Goal: Task Accomplishment & Management: Complete application form

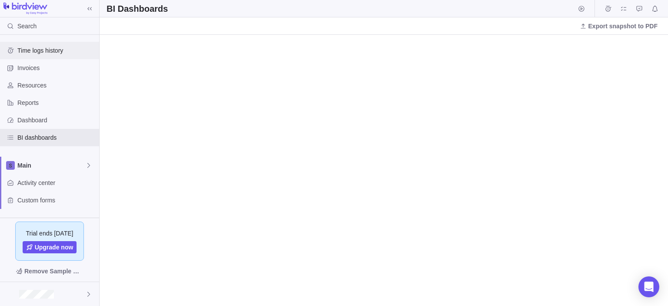
click at [17, 46] on div "Time logs history" at bounding box center [10, 50] width 14 height 14
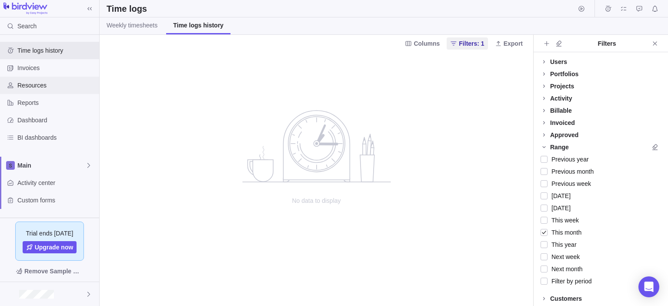
click at [23, 83] on span "Resources" at bounding box center [56, 85] width 78 height 9
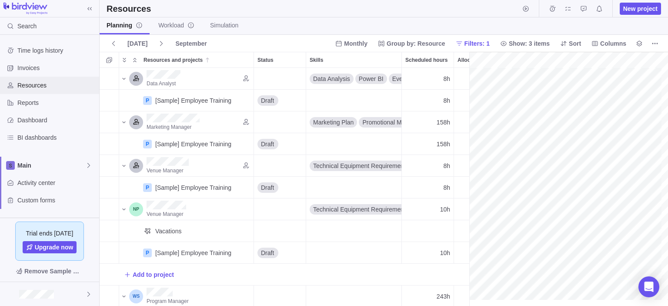
scroll to position [0, 149]
click at [23, 181] on span "Activity center" at bounding box center [56, 182] width 78 height 9
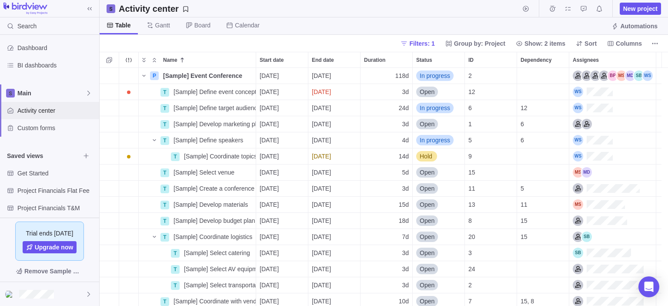
scroll to position [95, 0]
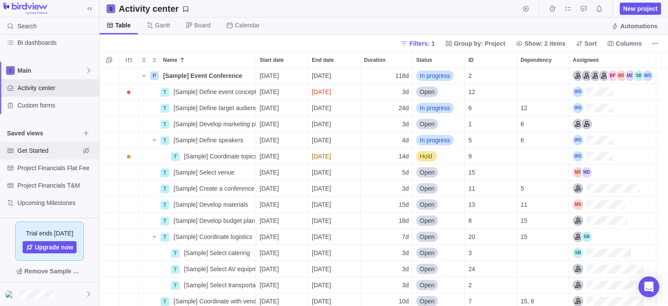
click at [43, 151] on span "Get Started" at bounding box center [48, 150] width 63 height 9
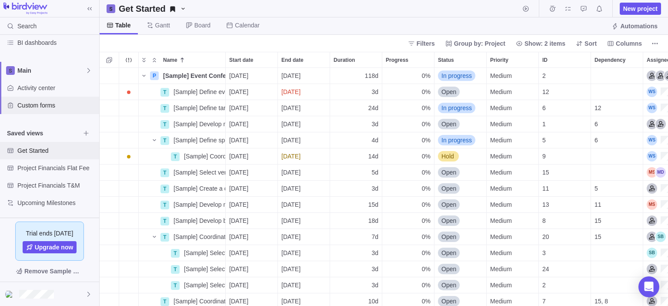
scroll to position [56, 0]
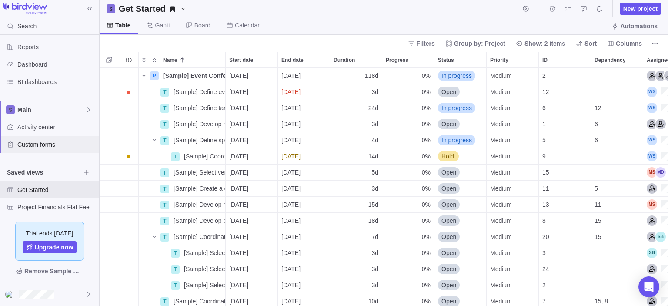
click at [34, 149] on div "Custom forms" at bounding box center [49, 144] width 99 height 17
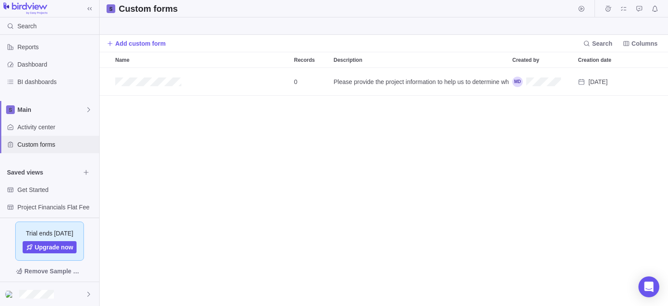
scroll to position [231, 562]
click at [53, 130] on span "Activity center" at bounding box center [56, 127] width 78 height 9
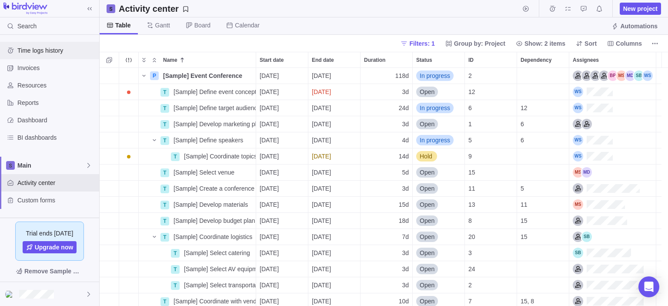
click at [54, 49] on span "Time logs history" at bounding box center [56, 50] width 78 height 9
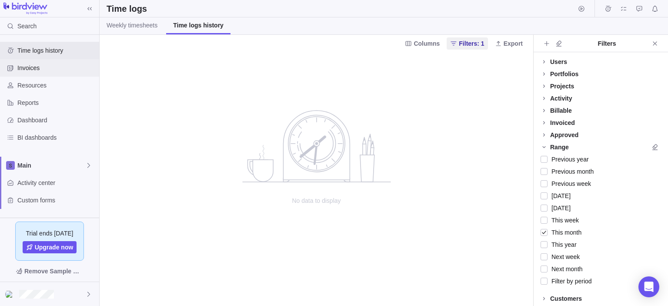
click at [68, 67] on span "Invoices" at bounding box center [56, 68] width 78 height 9
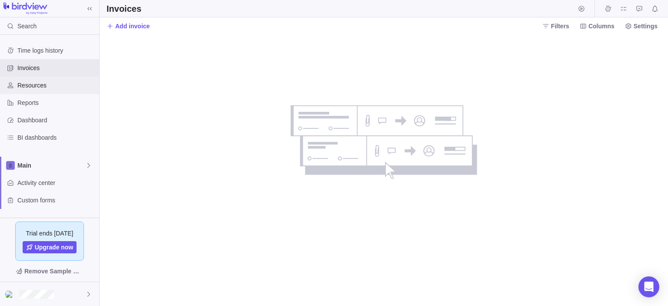
click at [54, 86] on span "Resources" at bounding box center [56, 85] width 78 height 9
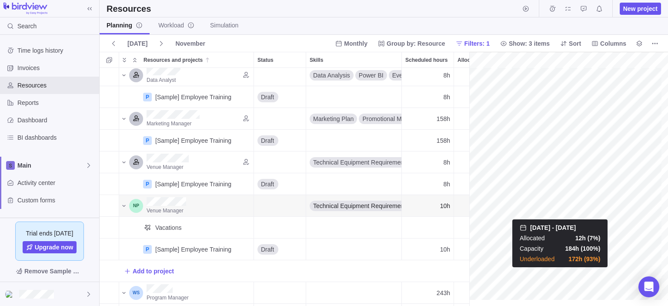
scroll to position [3, 55]
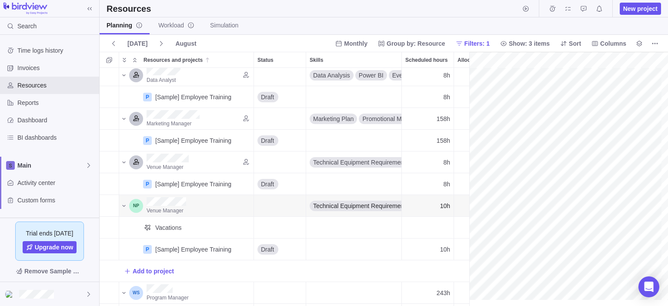
click at [668, 198] on div "gantt" at bounding box center [568, 179] width 199 height 254
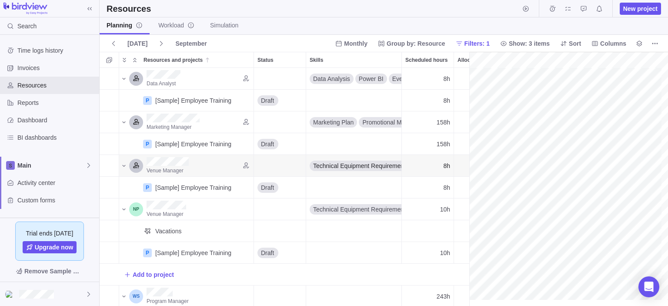
scroll to position [24, 90]
click at [177, 26] on span "Workload" at bounding box center [176, 25] width 36 height 9
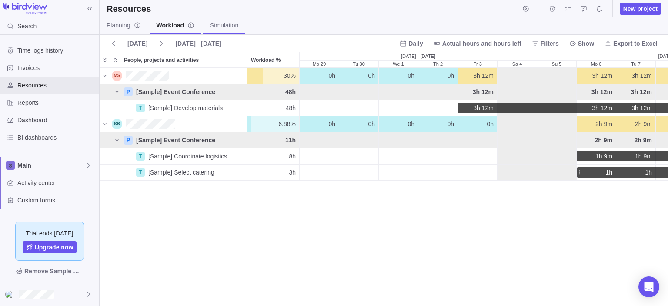
click at [227, 28] on span "Simulation" at bounding box center [224, 25] width 28 height 9
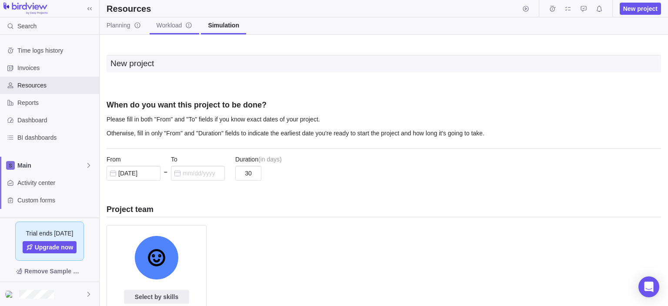
click at [168, 23] on span "Workload" at bounding box center [175, 25] width 36 height 9
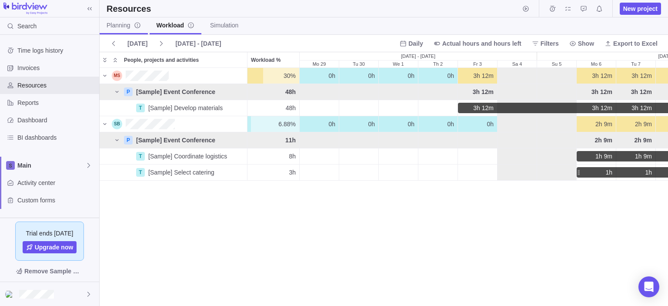
click at [117, 23] on span "Planning" at bounding box center [124, 25] width 34 height 9
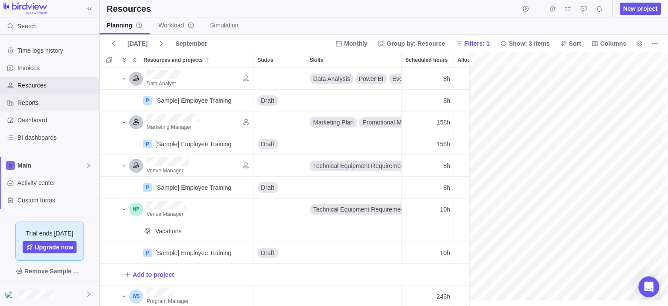
click at [38, 108] on div "Reports" at bounding box center [49, 102] width 99 height 17
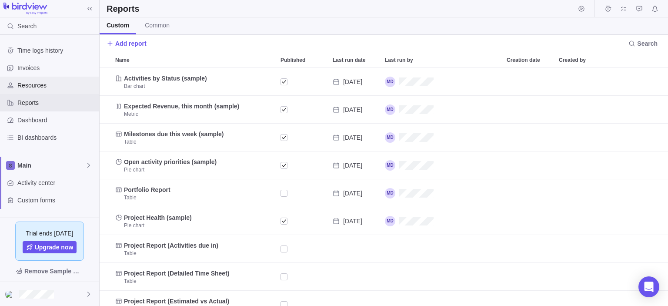
click at [46, 82] on span "Resources" at bounding box center [56, 85] width 78 height 9
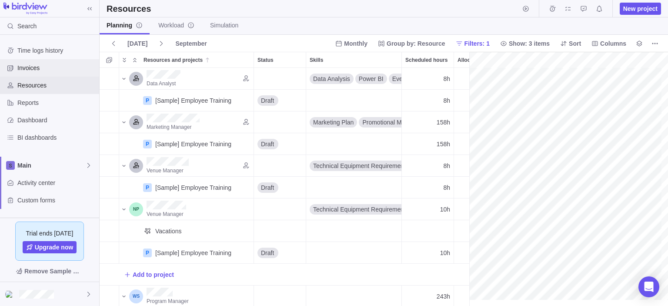
click at [35, 68] on span "Invoices" at bounding box center [56, 68] width 78 height 9
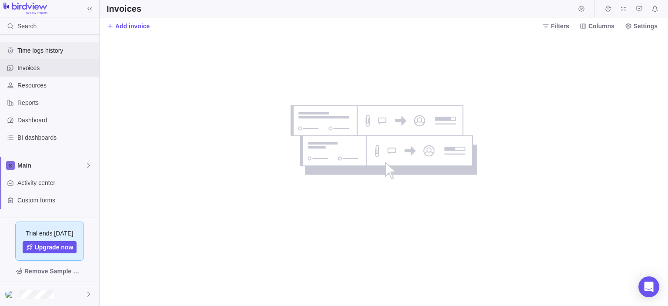
click at [43, 52] on span "Time logs history" at bounding box center [56, 50] width 78 height 9
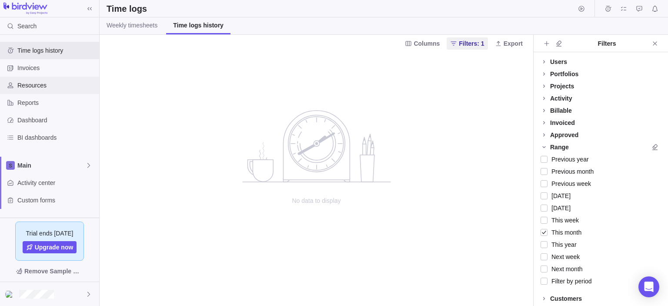
click at [37, 86] on span "Resources" at bounding box center [56, 85] width 78 height 9
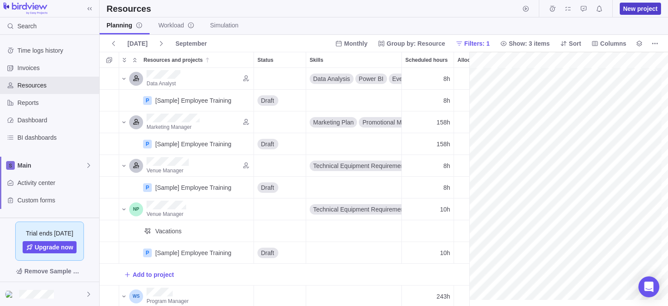
click at [630, 7] on span "New project" at bounding box center [640, 8] width 34 height 9
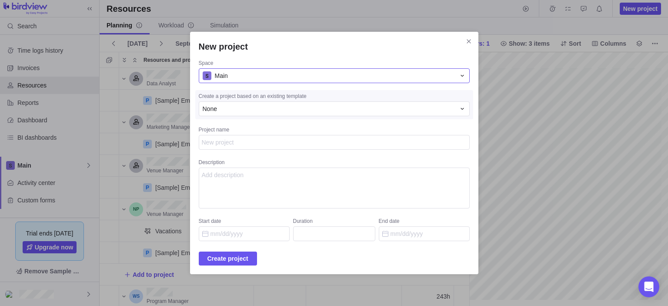
type textarea "x"
click at [244, 80] on div "Main" at bounding box center [329, 75] width 253 height 9
click at [467, 42] on icon "Close" at bounding box center [469, 42] width 4 height 4
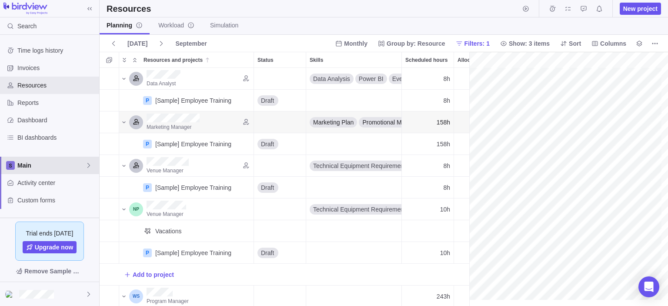
click at [28, 167] on span "Main" at bounding box center [51, 165] width 68 height 9
click at [44, 201] on span "New space" at bounding box center [40, 201] width 31 height 9
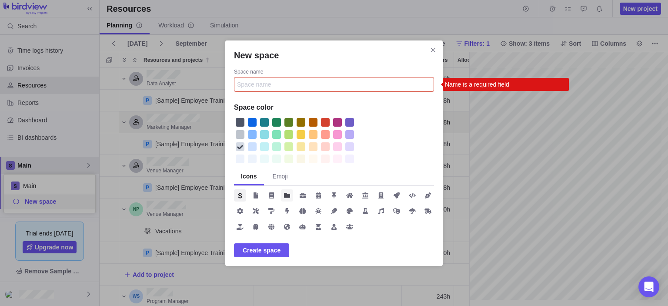
click at [291, 195] on span "New space" at bounding box center [287, 195] width 12 height 12
click at [326, 122] on div "New space" at bounding box center [325, 122] width 9 height 9
click at [273, 176] on span "Emoji" at bounding box center [280, 176] width 15 height 9
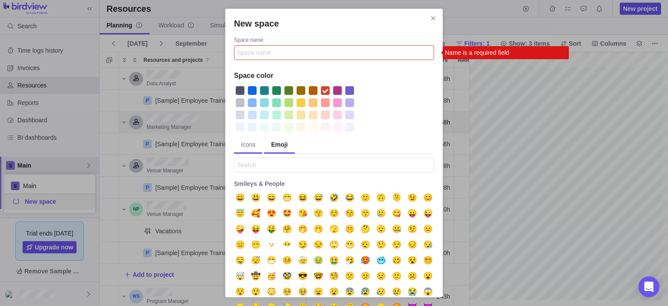
click at [247, 150] on span "Icons" at bounding box center [248, 145] width 28 height 17
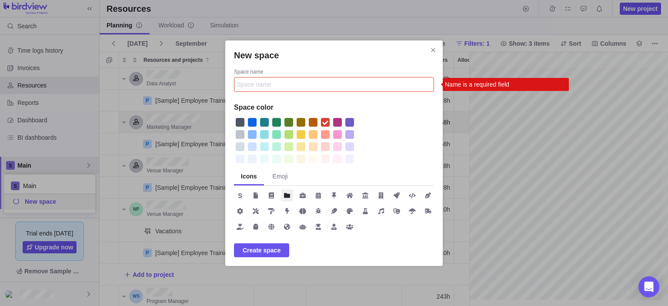
click at [276, 89] on input "Space name" at bounding box center [334, 84] width 200 height 15
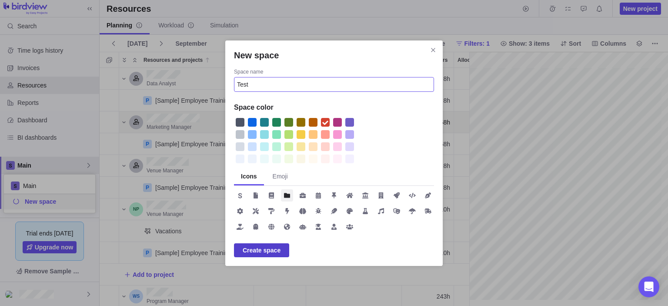
type input "Test"
click at [258, 248] on span "Create space" at bounding box center [262, 250] width 38 height 10
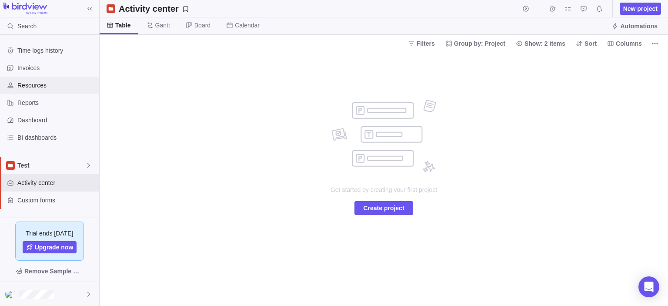
click at [25, 78] on div "Resources" at bounding box center [49, 85] width 99 height 17
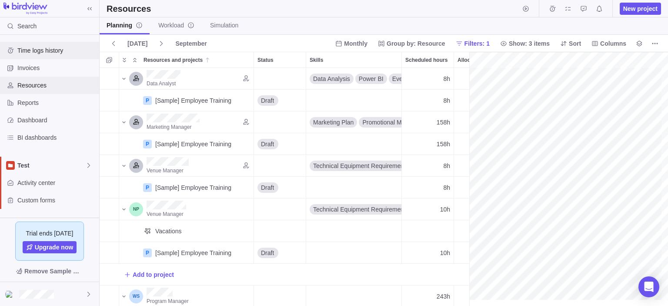
scroll to position [25, 0]
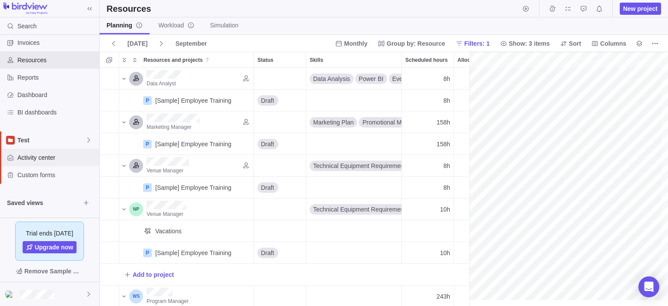
click at [42, 158] on span "Activity center" at bounding box center [56, 157] width 78 height 9
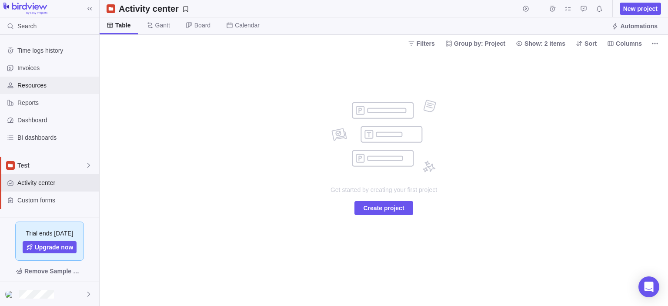
click at [38, 88] on span "Resources" at bounding box center [56, 85] width 78 height 9
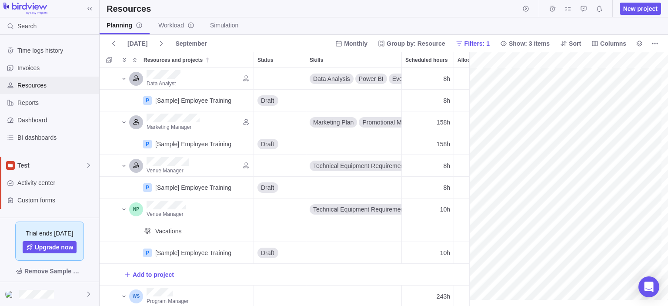
scroll to position [0, 149]
click at [110, 62] on icon "Selection mode" at bounding box center [109, 60] width 7 height 7
click at [112, 61] on div at bounding box center [109, 60] width 16 height 10
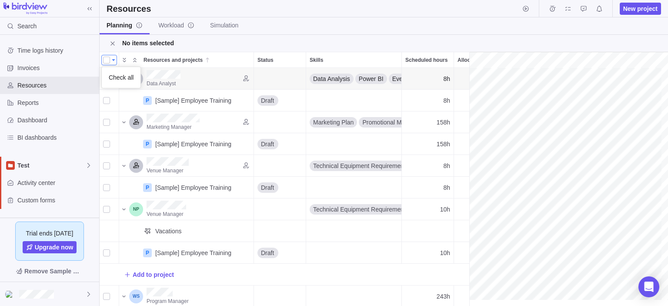
click at [112, 40] on body "Search Time logs history Invoices Resources Reports Dashboard BI dashboards Tes…" at bounding box center [334, 153] width 668 height 306
click at [31, 124] on span "Dashboard" at bounding box center [56, 120] width 78 height 9
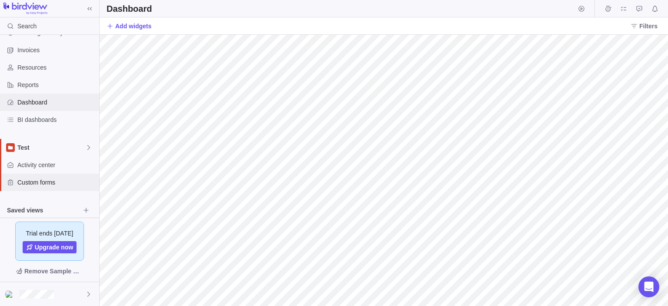
scroll to position [25, 0]
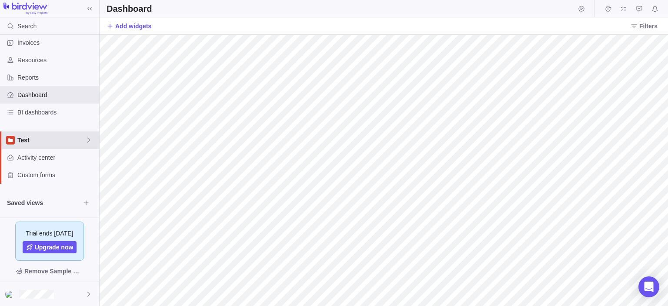
click at [43, 140] on span "Test" at bounding box center [51, 140] width 68 height 9
click at [84, 161] on icon "Edit space settings" at bounding box center [82, 160] width 6 height 6
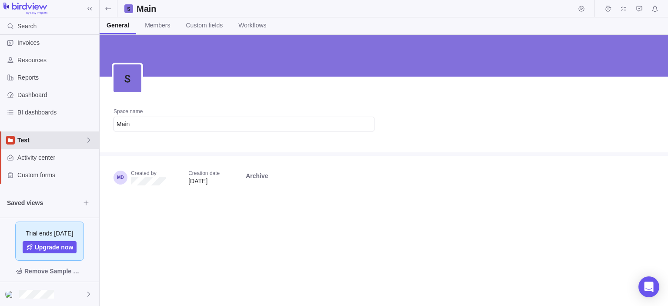
click at [50, 137] on span "Test" at bounding box center [51, 140] width 68 height 9
click at [38, 159] on span "Main" at bounding box center [49, 160] width 53 height 9
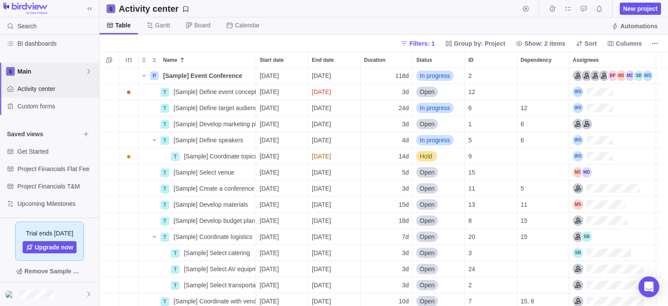
scroll to position [95, 0]
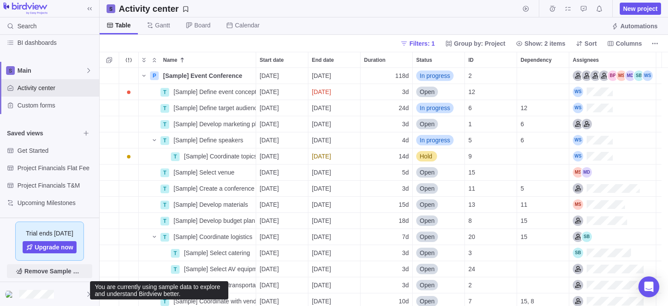
click at [36, 271] on span "Remove Sample Data" at bounding box center [53, 271] width 59 height 10
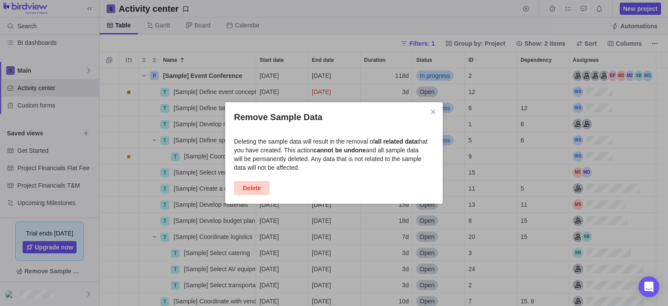
click at [243, 192] on span "Delete" at bounding box center [252, 188] width 18 height 10
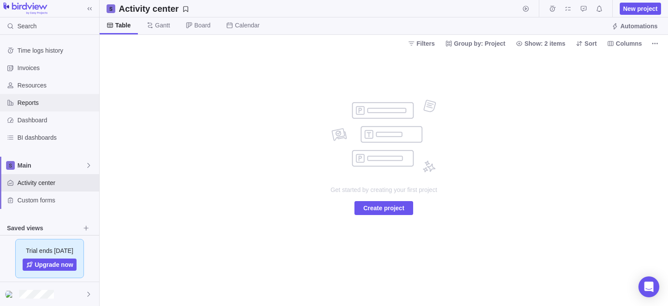
click at [46, 100] on span "Reports" at bounding box center [56, 102] width 78 height 9
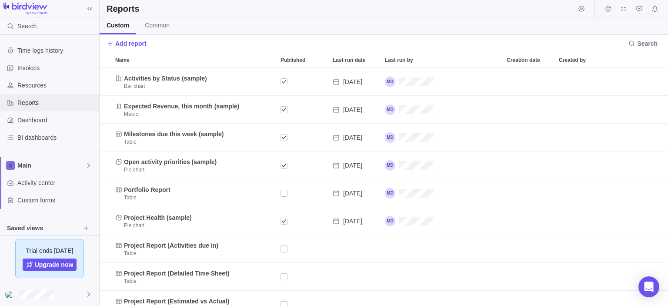
scroll to position [231, 562]
click at [37, 84] on span "Resources" at bounding box center [56, 85] width 78 height 9
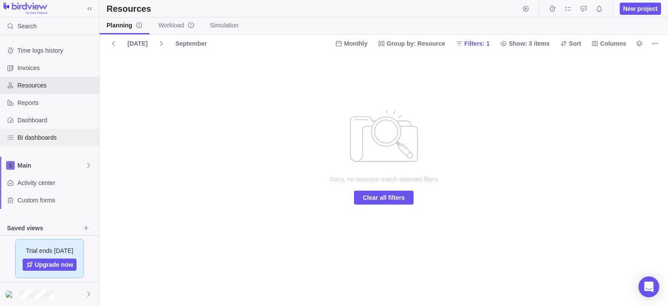
click at [40, 139] on span "BI dashboards" at bounding box center [56, 137] width 78 height 9
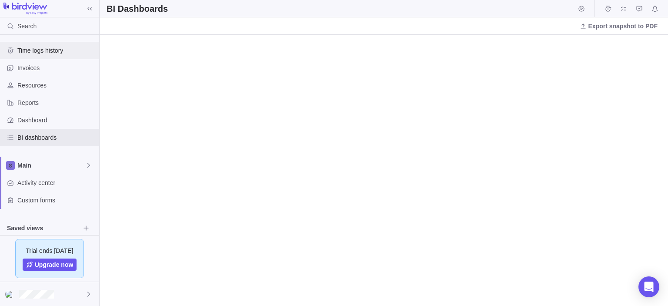
click at [45, 54] on span "Time logs history" at bounding box center [56, 50] width 78 height 9
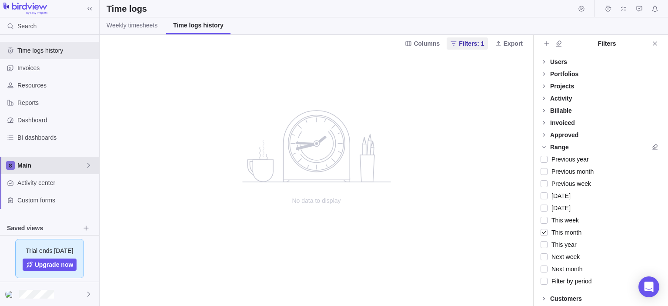
click at [27, 168] on span "Main" at bounding box center [51, 165] width 68 height 9
click at [34, 195] on div "Test" at bounding box center [49, 202] width 91 height 16
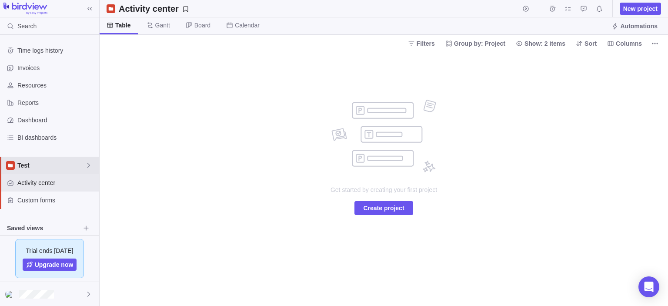
click at [48, 165] on span "Test" at bounding box center [51, 165] width 68 height 9
click at [39, 186] on span "Main" at bounding box center [49, 185] width 53 height 9
click at [33, 118] on span "Dashboard" at bounding box center [56, 120] width 78 height 9
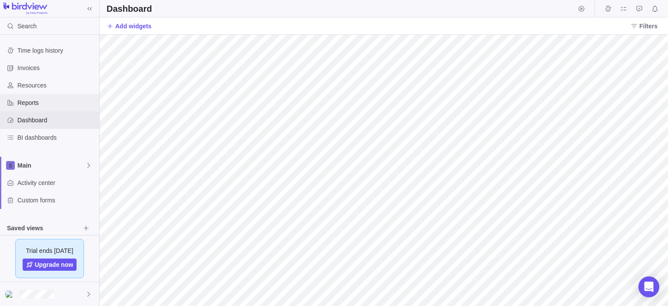
click at [45, 100] on span "Reports" at bounding box center [56, 102] width 78 height 9
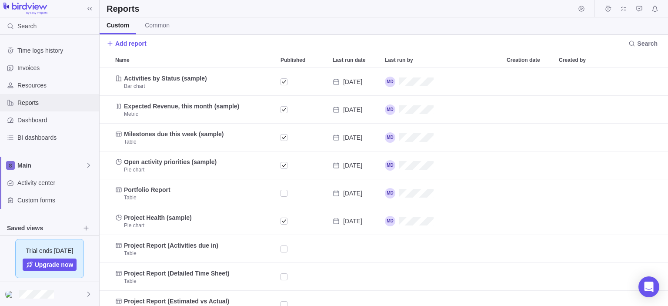
scroll to position [231, 562]
click at [285, 79] on div "Published" at bounding box center [284, 82] width 7 height 12
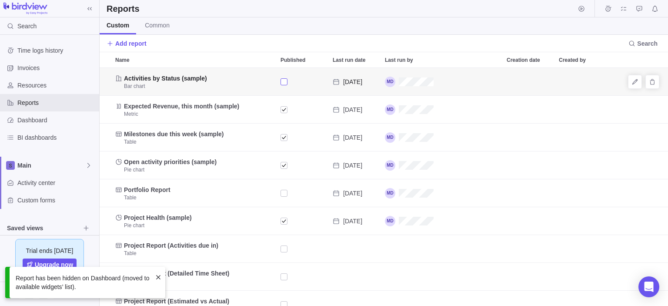
click at [286, 80] on div "Published" at bounding box center [284, 82] width 7 height 12
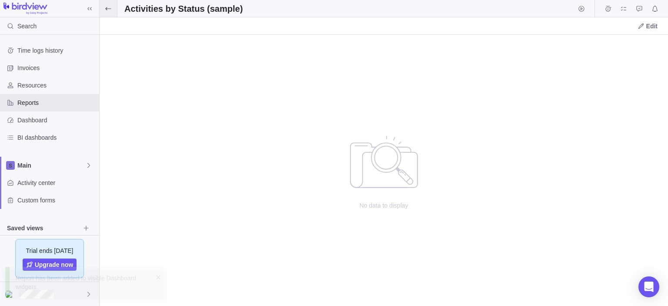
click at [113, 12] on span at bounding box center [108, 8] width 17 height 17
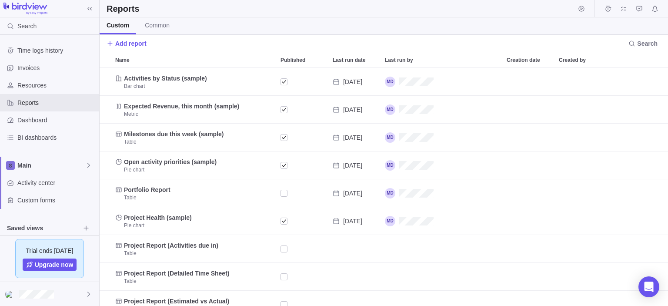
scroll to position [231, 562]
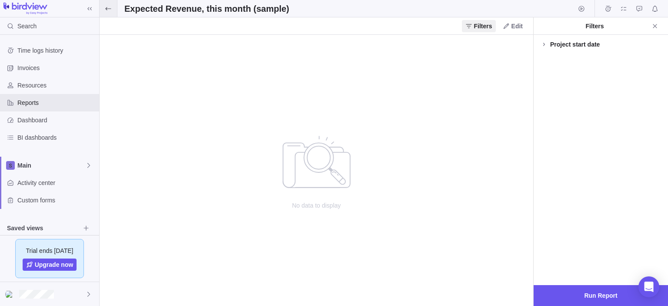
click at [114, 14] on span at bounding box center [108, 8] width 17 height 17
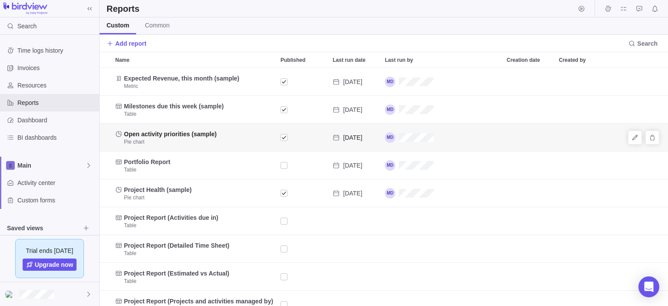
scroll to position [43, 0]
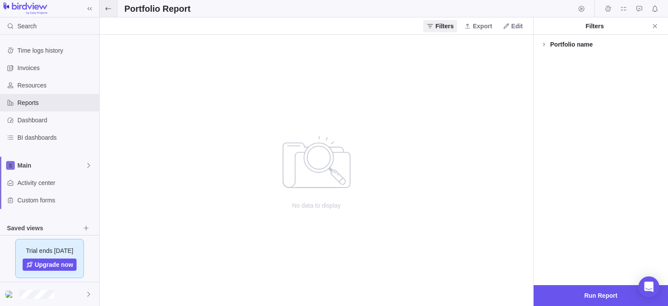
click at [107, 12] on span at bounding box center [108, 8] width 17 height 17
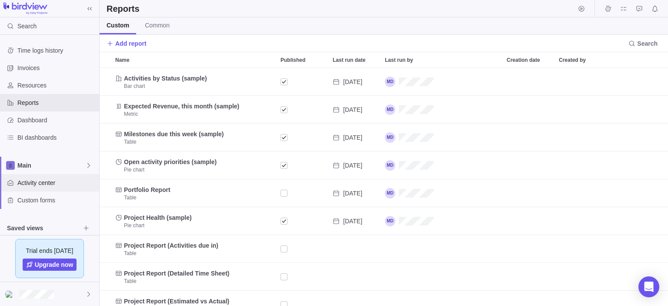
click at [47, 181] on span "Activity center" at bounding box center [56, 182] width 78 height 9
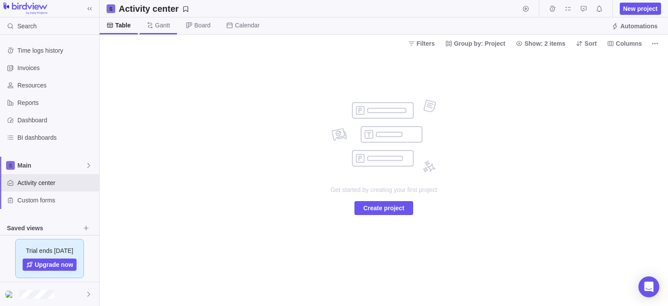
click at [164, 23] on span "Gantt" at bounding box center [162, 25] width 15 height 9
click at [201, 26] on span "Board" at bounding box center [202, 25] width 16 height 9
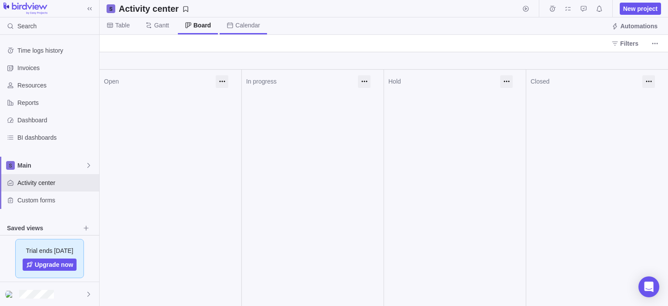
click at [256, 23] on span "Calendar" at bounding box center [247, 25] width 25 height 9
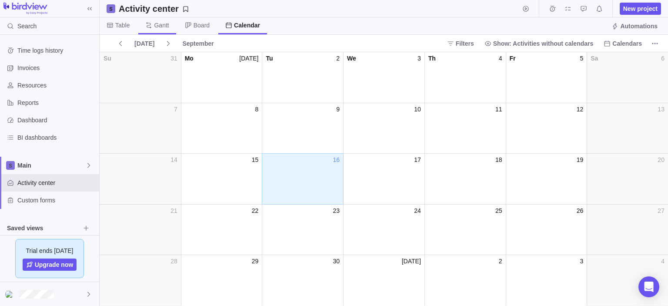
click at [157, 27] on span "Gantt" at bounding box center [161, 25] width 15 height 9
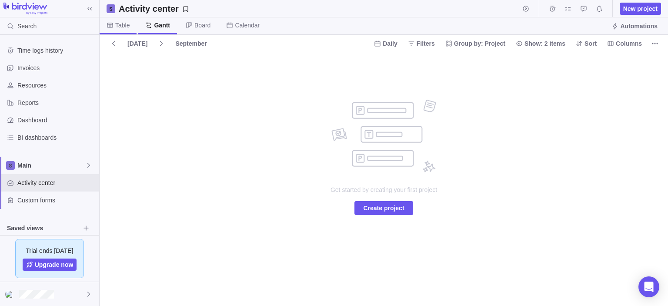
click at [123, 25] on span "Table" at bounding box center [122, 25] width 14 height 9
click at [43, 129] on div "BI dashboards" at bounding box center [49, 137] width 99 height 17
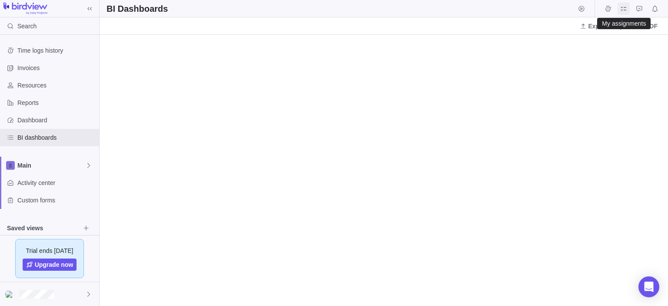
click at [625, 6] on icon "My assignments" at bounding box center [623, 8] width 7 height 7
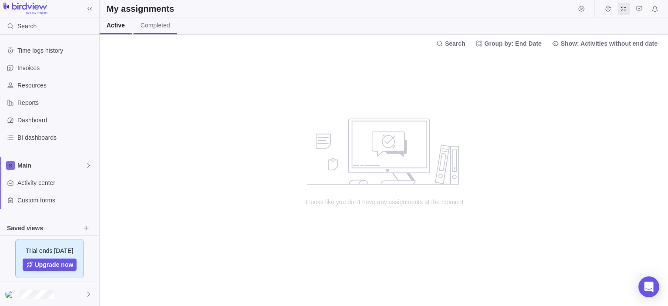
click at [155, 21] on span "Completed" at bounding box center [155, 25] width 30 height 9
click at [120, 27] on span "Active" at bounding box center [115, 25] width 17 height 9
click at [607, 6] on icon "Time logs" at bounding box center [608, 9] width 6 height 6
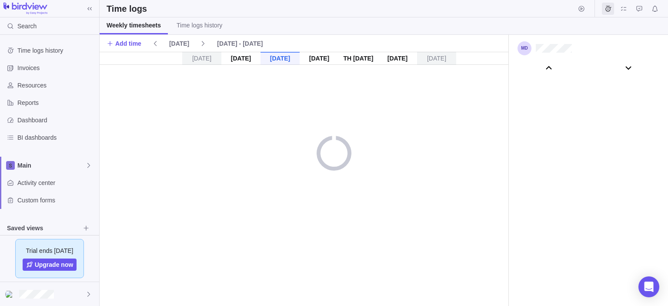
scroll to position [48528, 0]
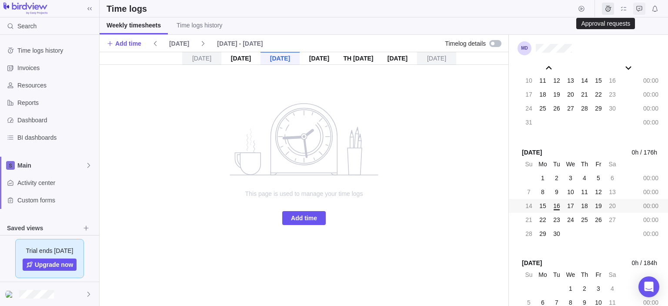
click at [637, 10] on icon "Approval requests" at bounding box center [639, 8] width 7 height 7
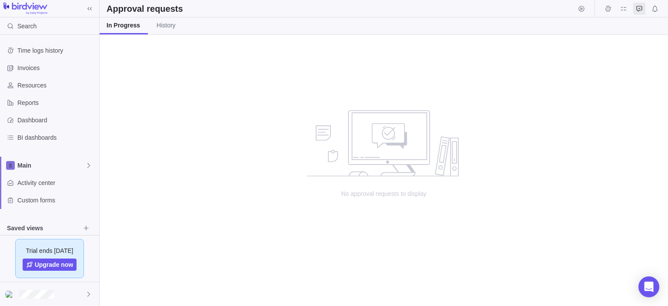
scroll to position [264, 562]
click at [606, 10] on icon "Time logs" at bounding box center [608, 9] width 6 height 6
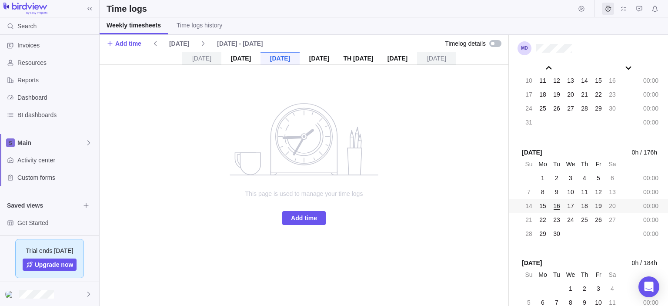
scroll to position [77, 0]
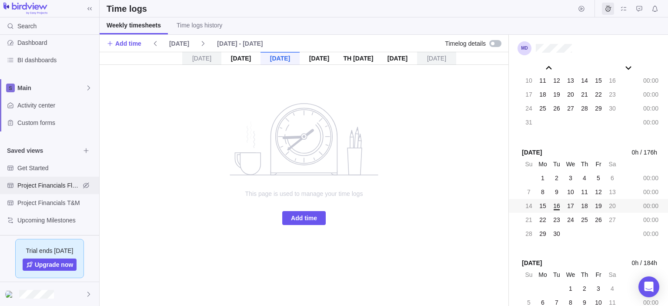
click at [52, 182] on span "Project Financials Flat Fee" at bounding box center [48, 185] width 63 height 9
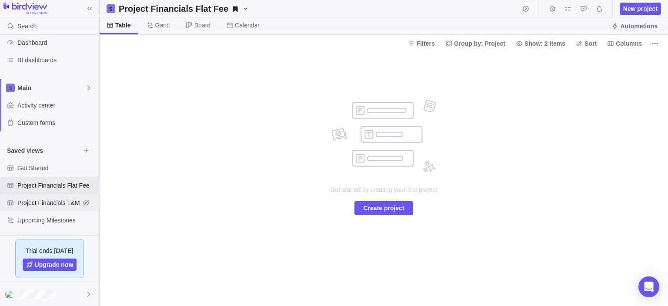
click at [54, 198] on span "Project Financials T&M" at bounding box center [48, 202] width 63 height 9
click at [55, 221] on span "Upcoming Milestones" at bounding box center [48, 220] width 63 height 9
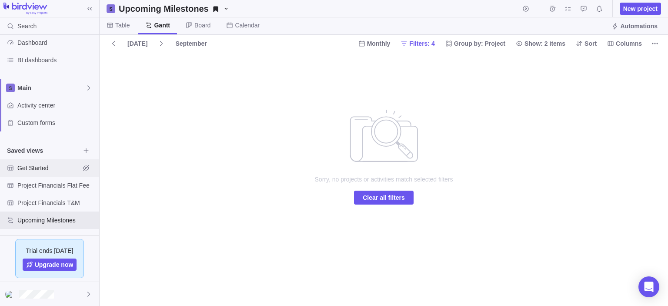
click at [49, 171] on span "Get Started" at bounding box center [48, 168] width 63 height 9
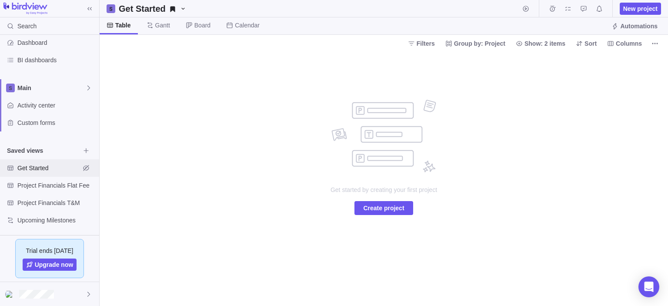
drag, startPoint x: 59, startPoint y: 168, endPoint x: 45, endPoint y: 168, distance: 14.4
click at [45, 168] on span "Get Started" at bounding box center [48, 168] width 63 height 9
click at [9, 168] on icon "Get Started" at bounding box center [10, 167] width 7 height 7
click at [85, 153] on icon "Browse views" at bounding box center [86, 150] width 7 height 7
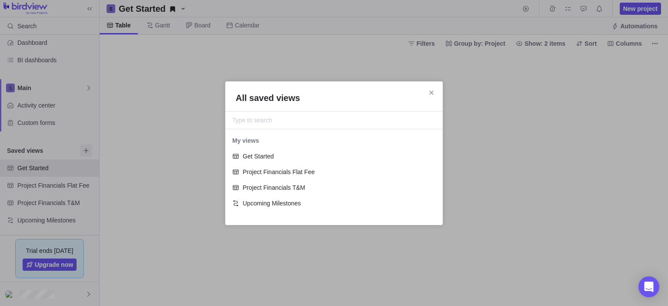
scroll to position [78, 211]
drag, startPoint x: 422, startPoint y: 92, endPoint x: 433, endPoint y: 91, distance: 10.5
click at [429, 92] on div "All saved views" at bounding box center [333, 98] width 217 height 12
click at [433, 91] on icon "Close" at bounding box center [431, 92] width 4 height 4
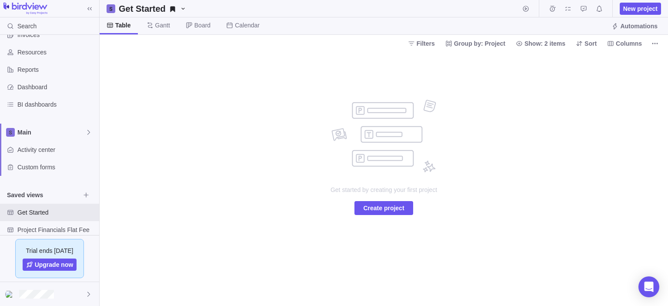
scroll to position [0, 0]
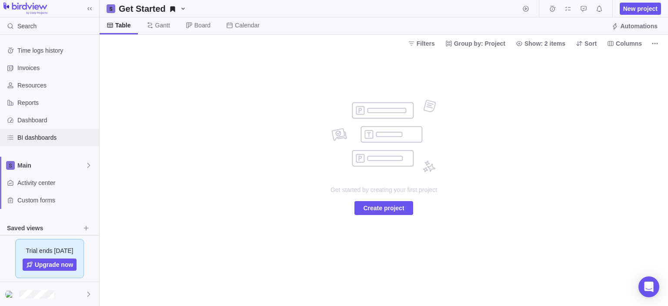
click at [47, 131] on div "BI dashboards" at bounding box center [49, 137] width 99 height 17
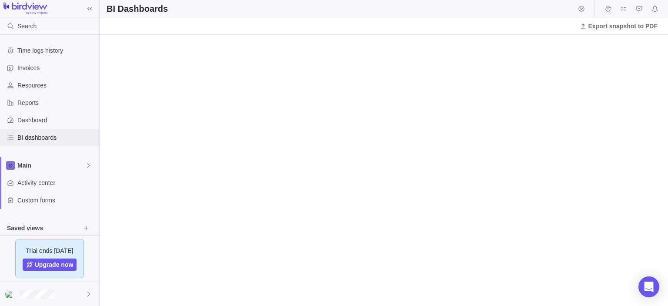
drag, startPoint x: 30, startPoint y: 142, endPoint x: 29, endPoint y: 136, distance: 6.2
click at [29, 136] on span "BI dashboards" at bounding box center [56, 137] width 78 height 9
click at [10, 137] on icon "BI dashboards" at bounding box center [10, 137] width 7 height 7
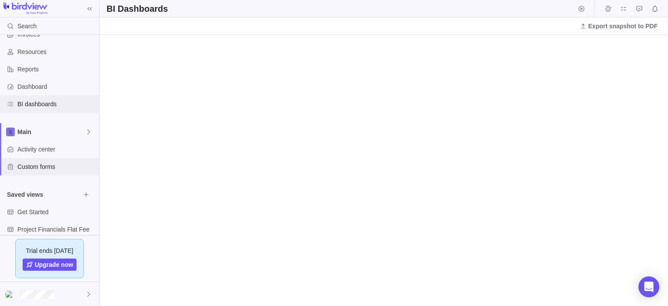
scroll to position [77, 0]
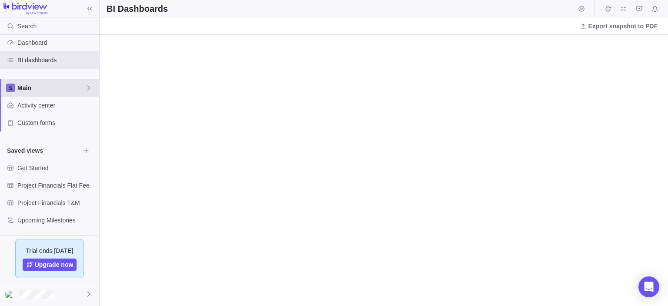
click at [65, 82] on div "Main" at bounding box center [49, 87] width 99 height 17
click at [33, 123] on span "Test" at bounding box center [49, 123] width 53 height 9
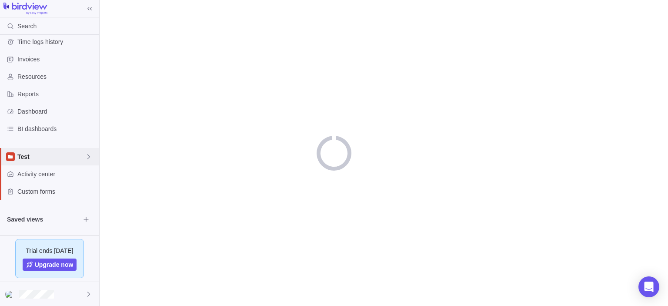
scroll to position [8, 0]
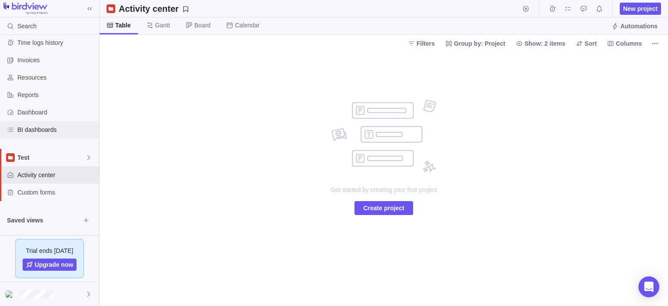
click at [48, 128] on span "BI dashboards" at bounding box center [56, 129] width 78 height 9
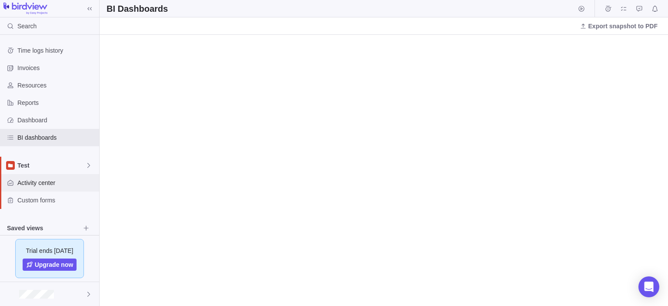
click at [53, 186] on span "Activity center" at bounding box center [56, 182] width 78 height 9
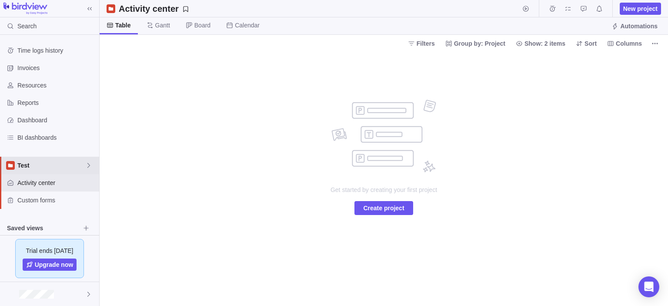
click at [41, 165] on span "Test" at bounding box center [51, 165] width 68 height 9
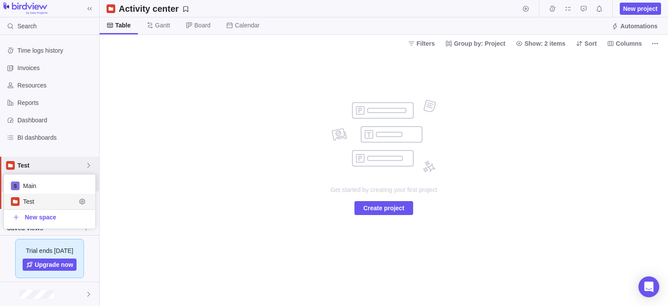
scroll to position [47, 85]
click at [82, 181] on span "Edit space settings" at bounding box center [82, 186] width 12 height 12
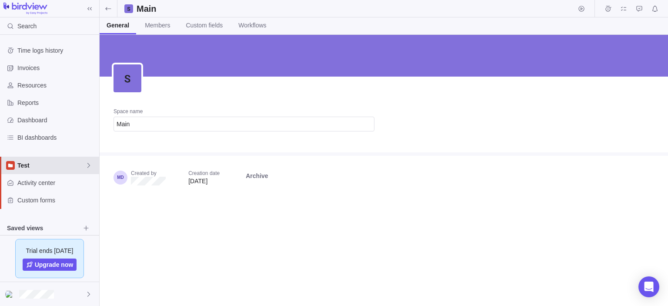
click at [72, 163] on span "Test" at bounding box center [51, 165] width 68 height 9
click at [82, 186] on icon "Edit space settings" at bounding box center [82, 186] width 6 height 6
click at [90, 168] on icon at bounding box center [88, 165] width 7 height 7
click at [241, 24] on body "Search Time logs history Invoices Resources Reports Dashboard BI dashboards Tes…" at bounding box center [334, 153] width 668 height 306
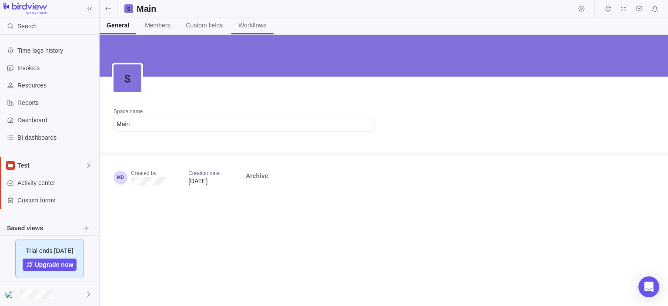
click at [242, 24] on span "Workflows" at bounding box center [252, 25] width 28 height 9
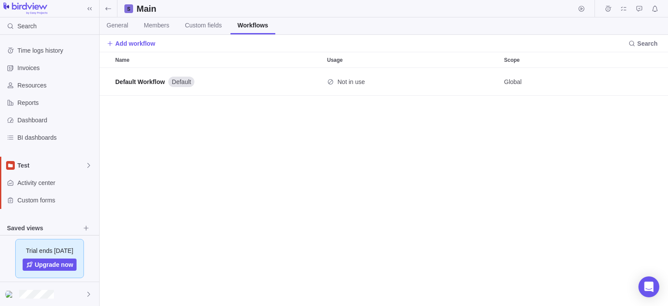
scroll to position [231, 562]
click at [214, 26] on span "Custom fields" at bounding box center [203, 25] width 37 height 9
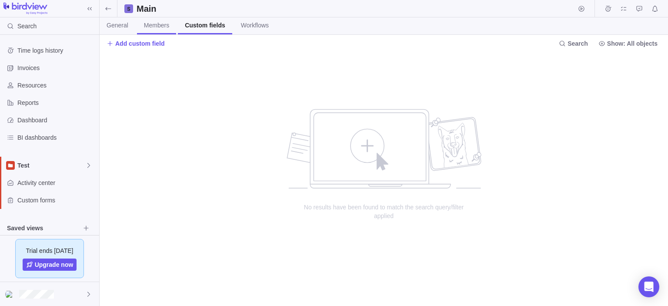
click at [155, 29] on span "Members" at bounding box center [156, 25] width 25 height 9
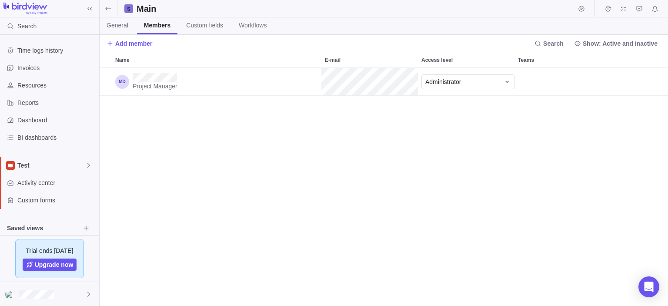
scroll to position [231, 562]
click at [127, 26] on span "General" at bounding box center [118, 25] width 22 height 9
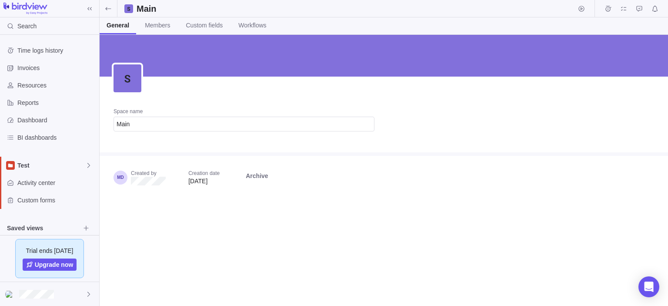
click at [172, 237] on div "Space name Main Created by Creation date [DATE] Archive" at bounding box center [384, 170] width 569 height 271
click at [55, 172] on div "Test" at bounding box center [49, 165] width 99 height 17
click at [33, 201] on span "Test" at bounding box center [49, 201] width 53 height 9
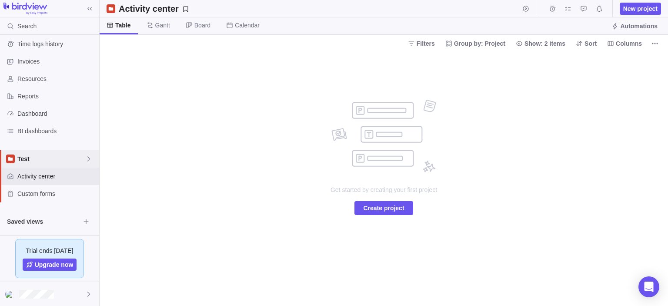
scroll to position [8, 0]
click at [52, 268] on span "Upgrade now" at bounding box center [54, 264] width 39 height 9
click at [36, 116] on span "Dashboard" at bounding box center [56, 112] width 78 height 9
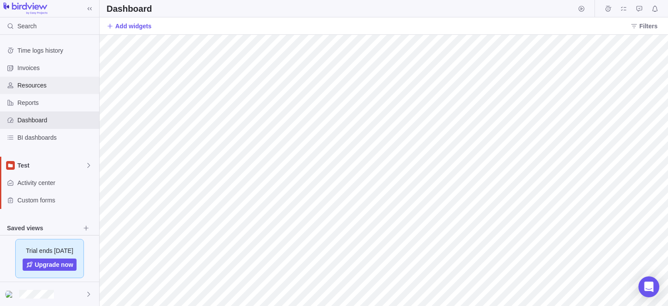
click at [43, 86] on span "Resources" at bounding box center [56, 85] width 78 height 9
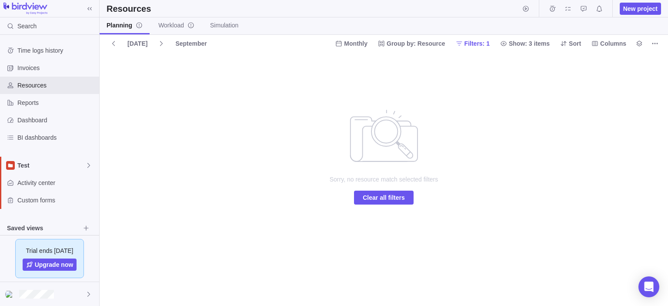
drag, startPoint x: 43, startPoint y: 86, endPoint x: 266, endPoint y: 86, distance: 222.7
click at [266, 86] on div "Sorry, no resource match selected filters Clear all filters" at bounding box center [384, 179] width 569 height 254
click at [39, 136] on span "BI dashboards" at bounding box center [56, 137] width 78 height 9
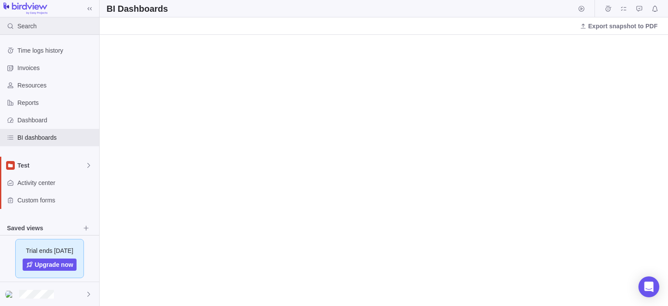
click at [32, 24] on span "Search" at bounding box center [26, 26] width 19 height 9
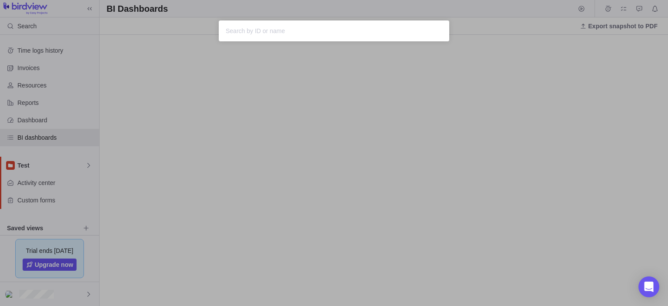
click at [293, 105] on div "Sorry, nothing was found" at bounding box center [334, 153] width 668 height 306
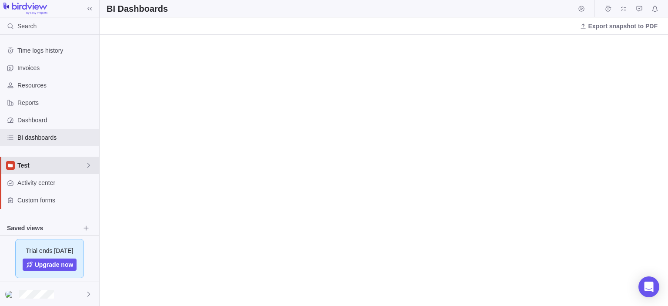
click at [51, 167] on span "Test" at bounding box center [51, 165] width 68 height 9
click at [35, 187] on span "Main" at bounding box center [49, 185] width 53 height 9
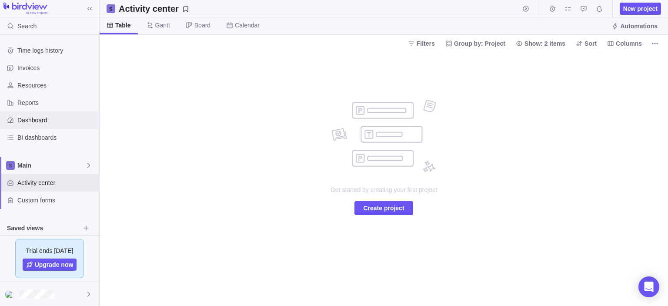
click at [36, 123] on span "Dashboard" at bounding box center [56, 120] width 78 height 9
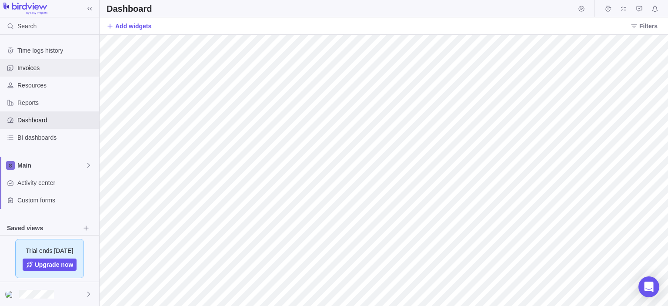
click at [40, 61] on div "Invoices" at bounding box center [49, 67] width 99 height 17
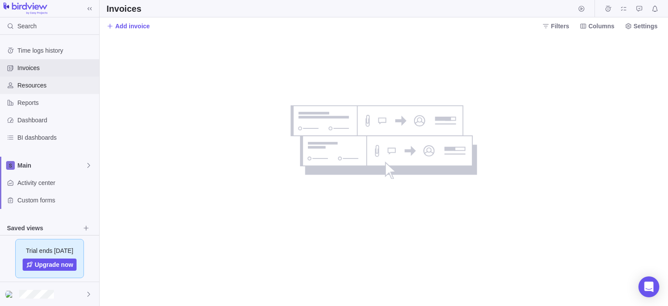
click at [39, 81] on span "Resources" at bounding box center [56, 85] width 78 height 9
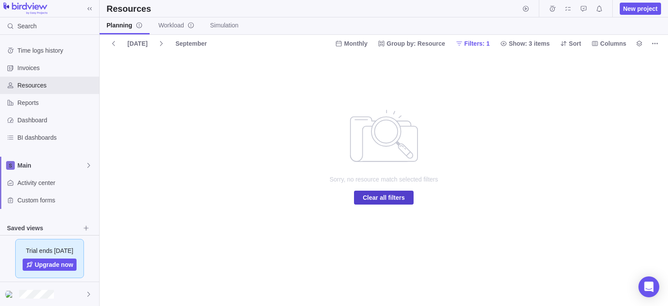
click at [374, 196] on span "Clear all filters" at bounding box center [384, 197] width 42 height 10
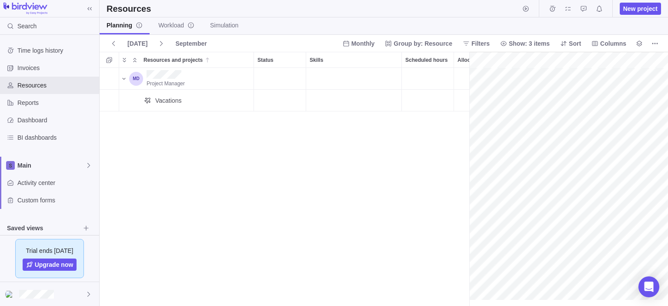
scroll to position [0, 38]
click at [188, 42] on div "September" at bounding box center [191, 43] width 38 height 12
click at [159, 43] on icon at bounding box center [161, 43] width 7 height 7
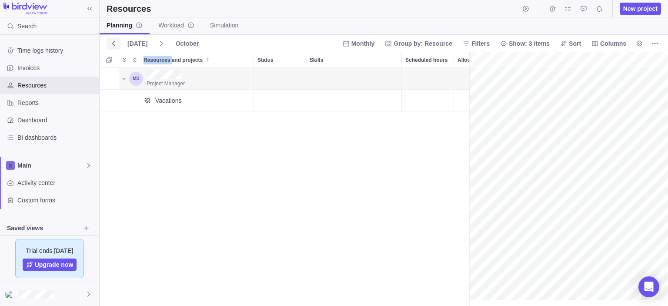
click at [112, 41] on icon at bounding box center [113, 43] width 7 height 7
click at [194, 167] on div "Project Manager Vacations" at bounding box center [285, 187] width 370 height 238
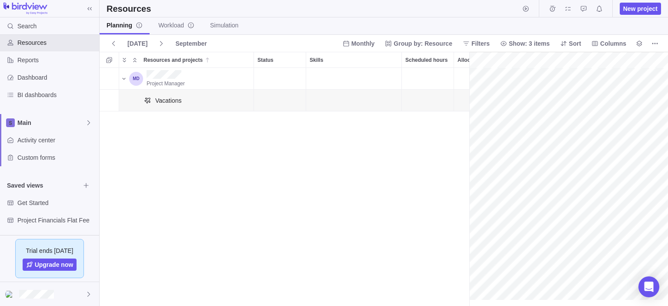
scroll to position [77, 0]
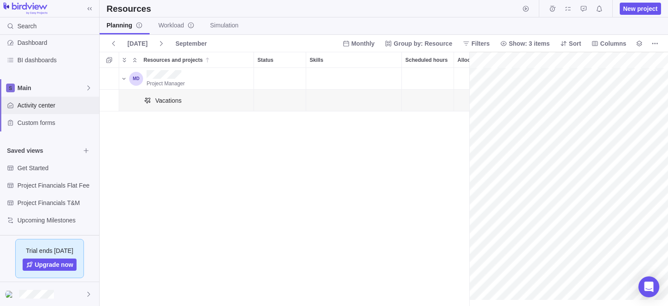
click at [46, 103] on span "Activity center" at bounding box center [56, 105] width 78 height 9
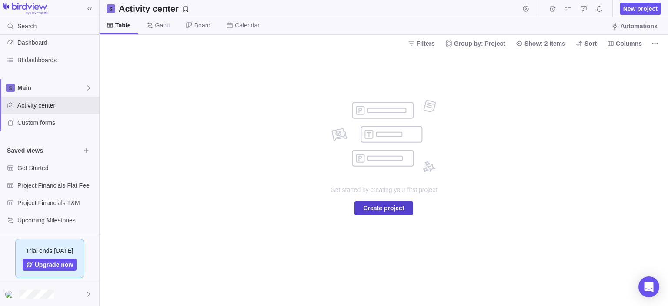
click at [368, 208] on span "Create project" at bounding box center [383, 208] width 41 height 10
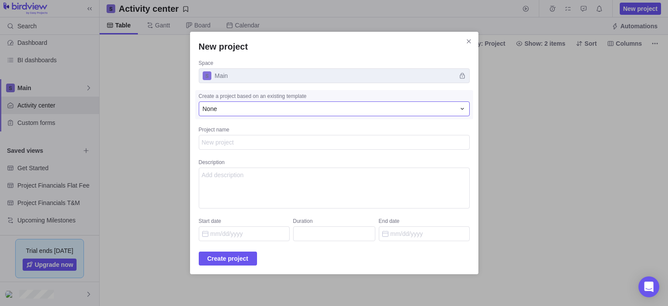
click at [321, 104] on div "None" at bounding box center [334, 108] width 271 height 15
click at [334, 79] on span "Main" at bounding box center [334, 75] width 271 height 15
click at [452, 76] on span "Main" at bounding box center [334, 75] width 271 height 15
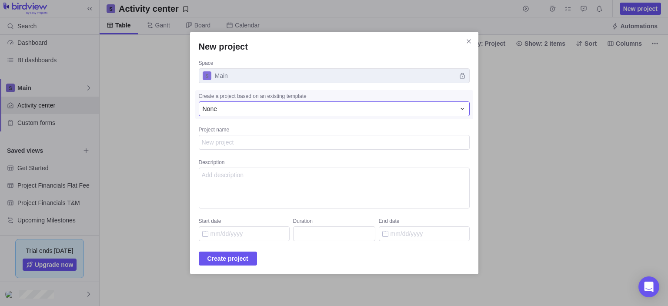
click at [364, 109] on div "None" at bounding box center [329, 108] width 253 height 9
click at [231, 143] on textarea "Project name" at bounding box center [334, 142] width 271 height 15
type textarea "x"
type textarea "C"
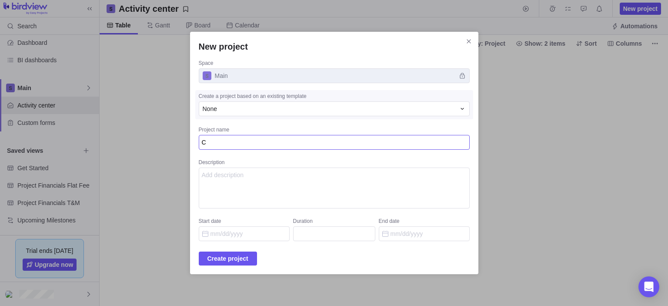
type textarea "x"
type textarea "Ce"
type textarea "x"
type textarea "Cen"
type textarea "x"
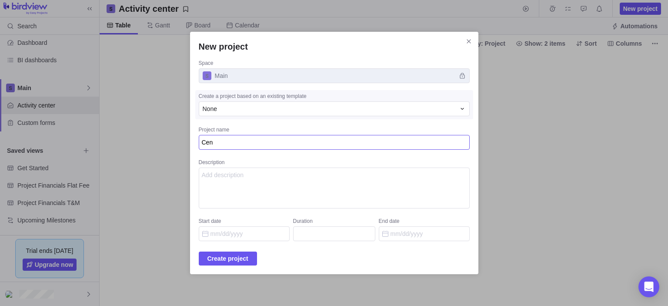
type textarea "Cent"
type textarea "x"
type textarea "Centr"
type textarea "x"
type textarea "Centra"
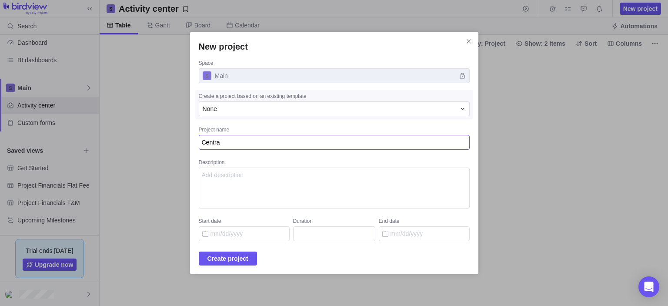
type textarea "x"
type textarea "Central"
type textarea "x"
type textarea "Centrala"
type textarea "x"
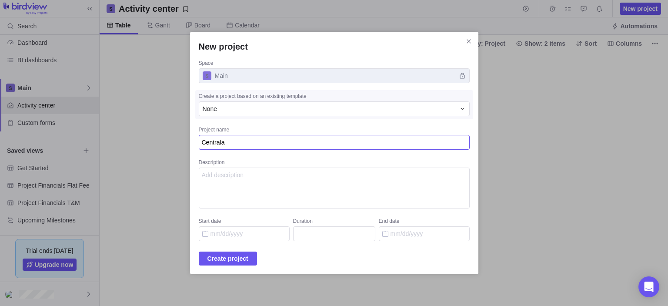
type textarea "Centrala"
type textarea "x"
type textarea "Centrala S"
type textarea "x"
type textarea "Centrala Sl"
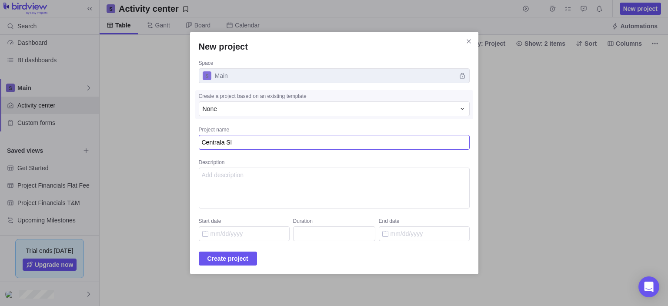
type textarea "x"
type textarea "Centrala Slo"
type textarea "x"
type textarea "Centrala Slob"
type textarea "x"
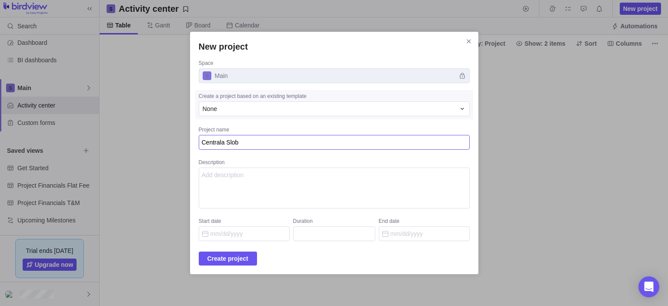
type textarea "Centrala Slobo"
type textarea "x"
type textarea "Centrala Sloboz"
type textarea "x"
type textarea "Centrala Slobozi"
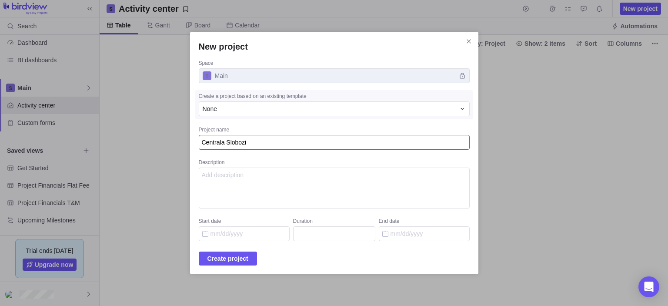
type textarea "x"
type textarea "Centrala Slobozia"
click at [261, 234] on input "Start date" at bounding box center [244, 233] width 91 height 15
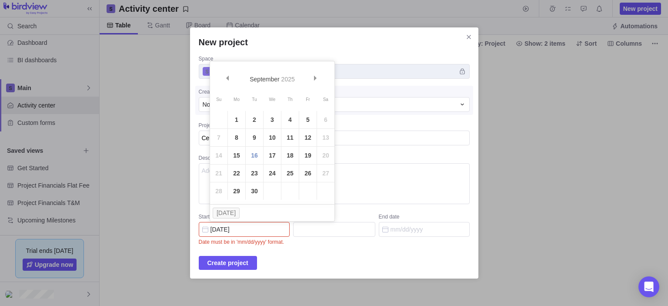
click at [261, 227] on input "[DATE]" at bounding box center [244, 229] width 91 height 15
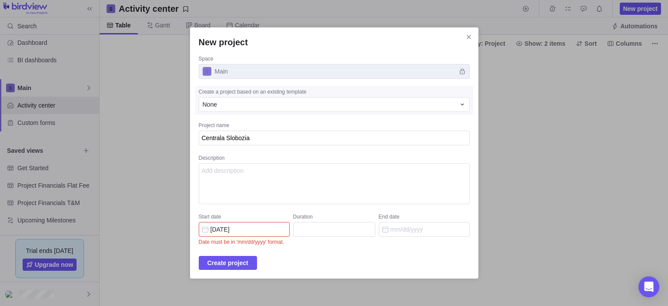
click at [228, 229] on input "[DATE]" at bounding box center [244, 229] width 91 height 15
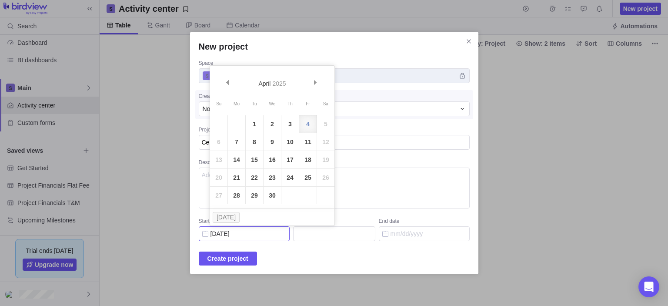
click at [237, 233] on input "[DATE]" at bounding box center [244, 233] width 91 height 15
type input "[DATE]"
click at [309, 181] on link "25" at bounding box center [307, 177] width 17 height 17
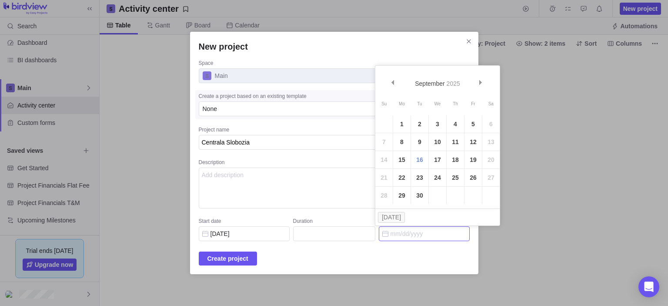
click at [391, 238] on input "End date" at bounding box center [424, 233] width 91 height 15
type input "1"
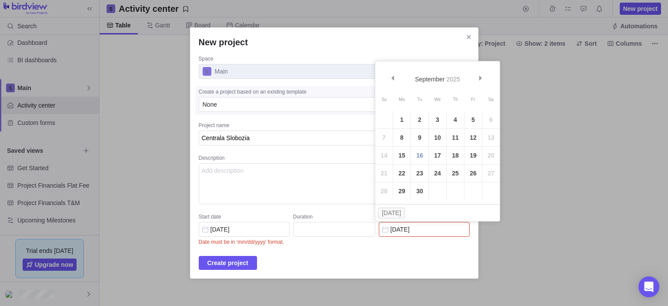
type input "06/19/202"
type input "301"
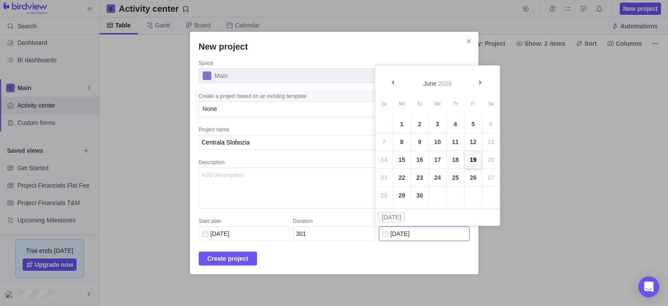
type input "[DATE]"
click at [474, 166] on link "19" at bounding box center [473, 159] width 17 height 17
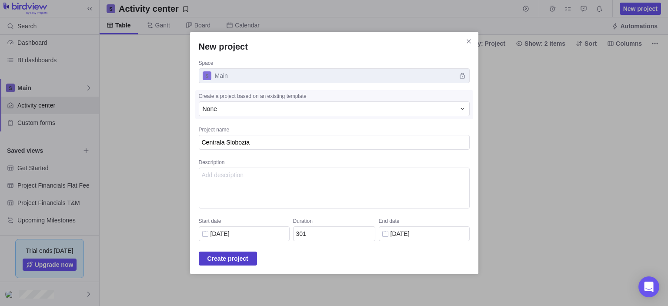
click at [248, 255] on span "Create project" at bounding box center [227, 258] width 41 height 10
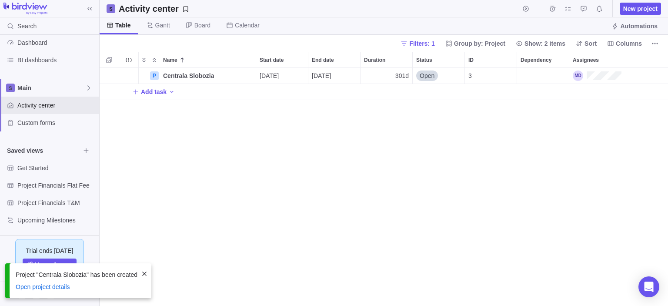
scroll to position [231, 562]
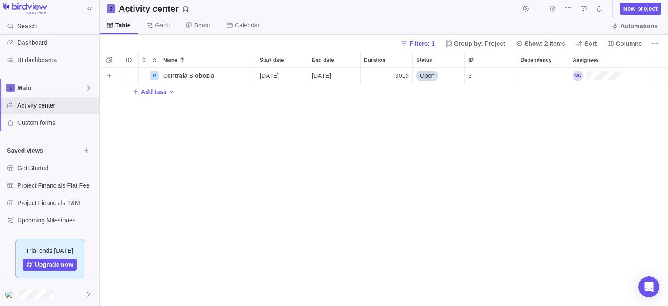
click at [428, 75] on span "Open" at bounding box center [427, 75] width 15 height 9
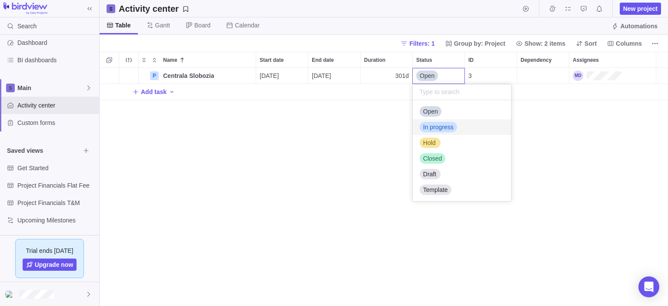
click at [433, 128] on span "In progress" at bounding box center [438, 127] width 30 height 9
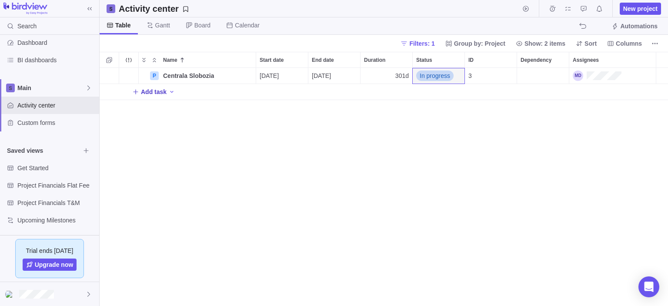
click at [160, 92] on span "Add task" at bounding box center [154, 91] width 26 height 9
click at [37, 54] on body "Search Time logs history Invoices Resources Reports Dashboard BI dashboards Mai…" at bounding box center [334, 153] width 668 height 306
click at [37, 57] on span "BI dashboards" at bounding box center [56, 60] width 78 height 9
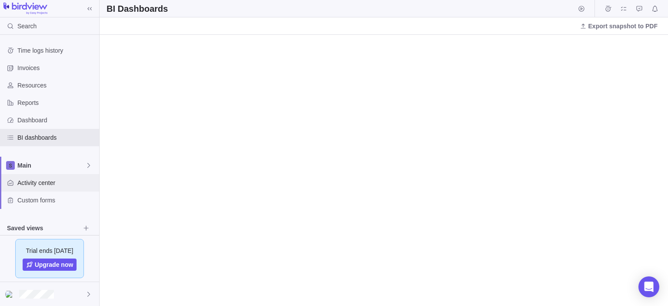
click at [37, 179] on span "Activity center" at bounding box center [56, 182] width 78 height 9
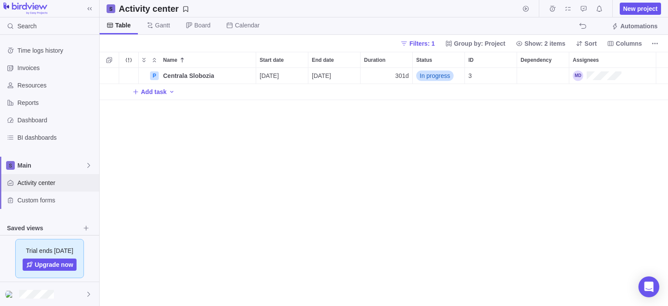
scroll to position [231, 562]
click at [161, 27] on span "Gantt" at bounding box center [162, 25] width 15 height 9
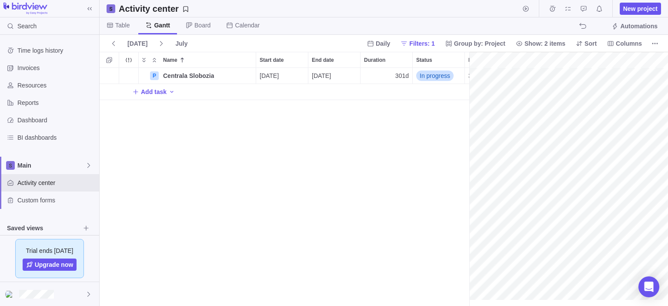
scroll to position [0, 824]
click at [191, 24] on icon at bounding box center [189, 25] width 7 height 7
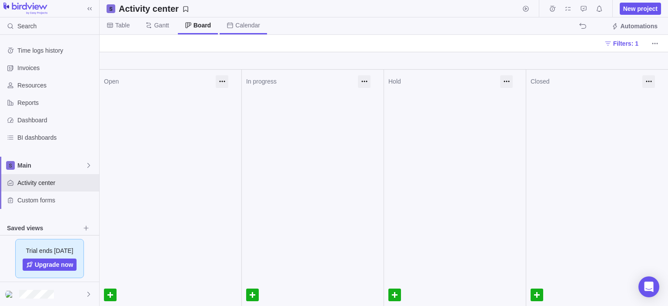
click at [242, 26] on span "Calendar" at bounding box center [247, 25] width 25 height 9
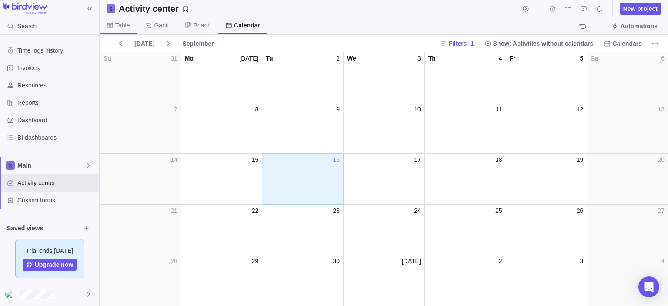
click at [122, 27] on span "Table" at bounding box center [122, 25] width 14 height 9
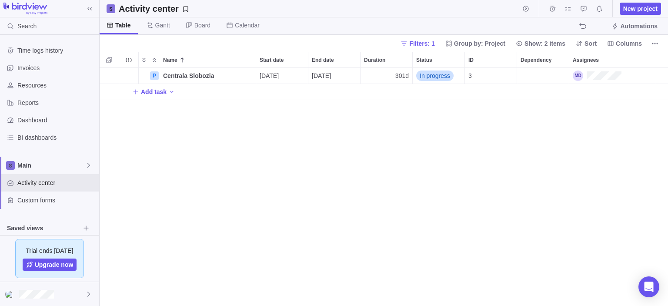
scroll to position [231, 562]
click at [56, 114] on div "Dashboard" at bounding box center [49, 119] width 99 height 17
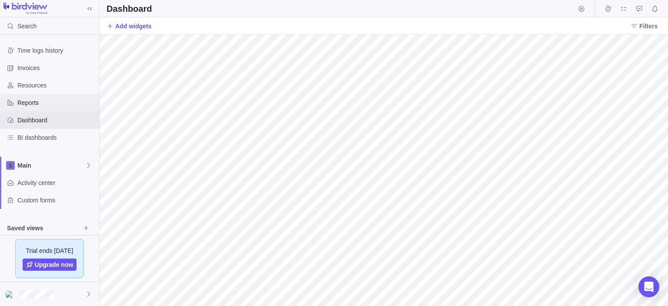
click at [32, 100] on span "Reports" at bounding box center [56, 102] width 78 height 9
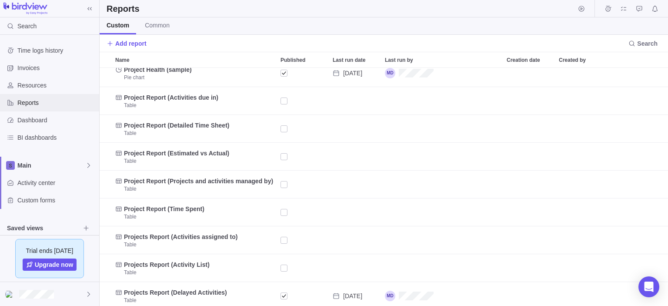
scroll to position [158, 0]
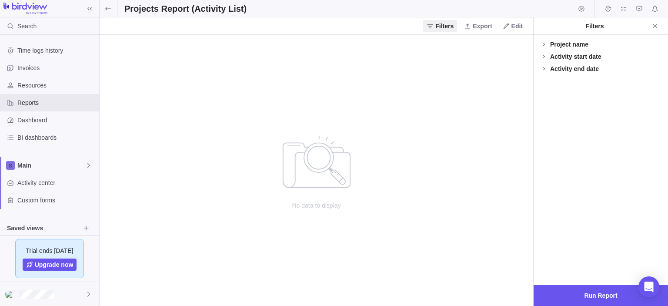
click at [556, 47] on div "Project name" at bounding box center [569, 44] width 38 height 9
click at [563, 59] on div "Activity start date" at bounding box center [575, 56] width 51 height 9
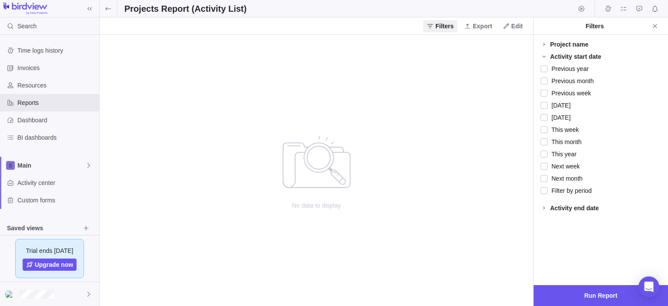
click at [563, 59] on div "Activity start date" at bounding box center [575, 56] width 51 height 9
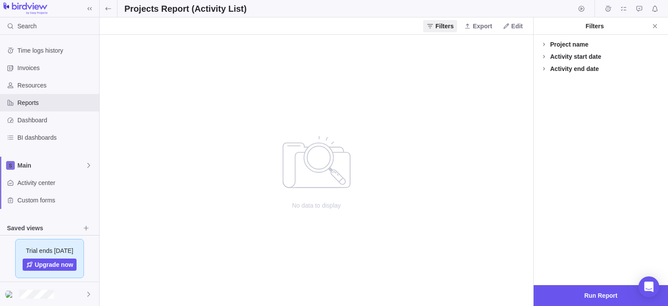
click at [557, 45] on div "Project name" at bounding box center [569, 44] width 38 height 9
click at [553, 46] on div "Project name" at bounding box center [569, 44] width 38 height 9
click at [117, 9] on span at bounding box center [108, 8] width 17 height 17
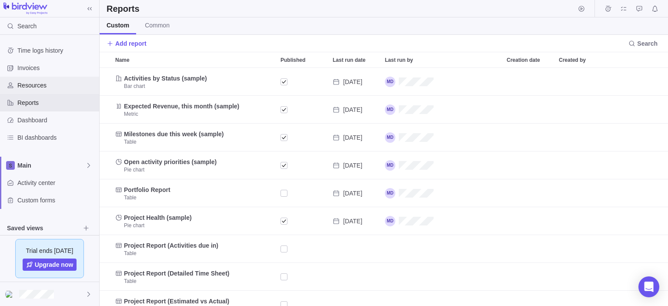
click at [37, 82] on span "Resources" at bounding box center [56, 85] width 78 height 9
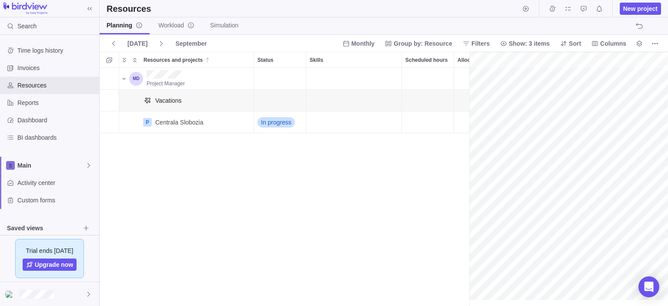
click at [166, 102] on span "Vacations" at bounding box center [168, 100] width 26 height 9
click at [205, 101] on div "Vacations" at bounding box center [201, 100] width 98 height 21
drag, startPoint x: 205, startPoint y: 101, endPoint x: 173, endPoint y: 102, distance: 32.6
click at [173, 102] on span "Vacations" at bounding box center [168, 100] width 26 height 9
click at [132, 92] on div "Vacations" at bounding box center [186, 100] width 135 height 22
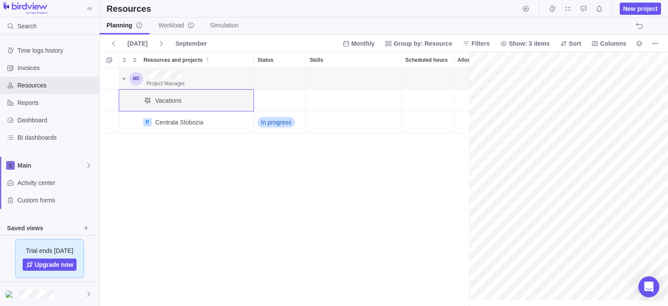
click at [124, 78] on icon "Resources and projects" at bounding box center [123, 78] width 7 height 7
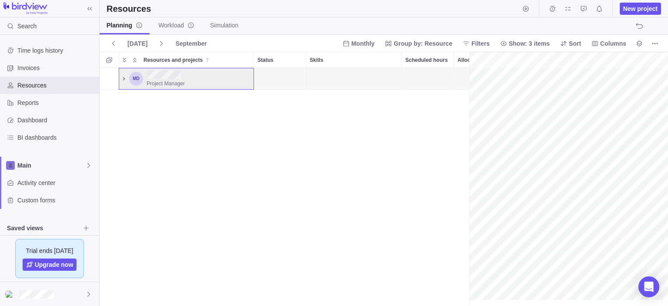
click at [124, 78] on icon "Resources and projects" at bounding box center [124, 78] width 2 height 3
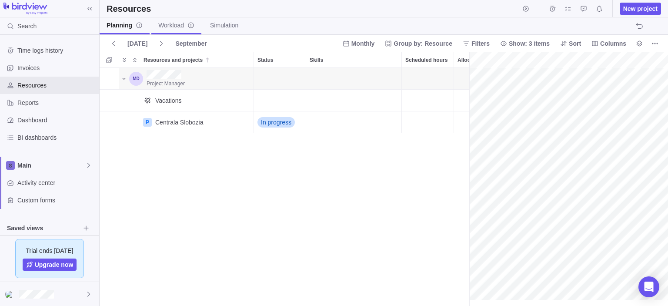
click at [179, 24] on span "Workload" at bounding box center [176, 25] width 36 height 9
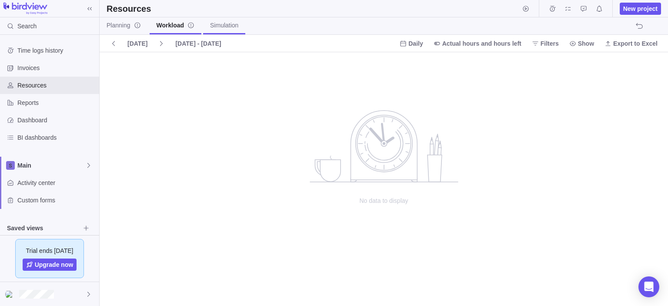
click at [222, 21] on span "Simulation" at bounding box center [224, 25] width 28 height 9
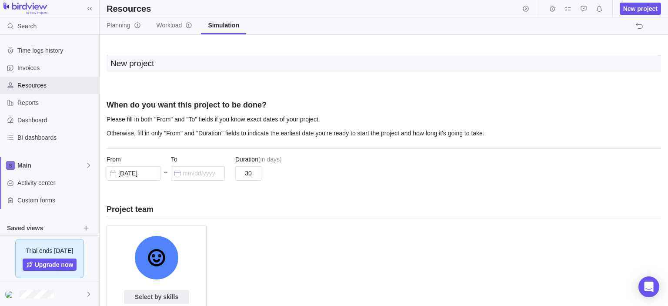
click at [301, 184] on div "From [DATE] – To Duration ( in days ) 30" at bounding box center [384, 168] width 555 height 38
click at [35, 8] on img at bounding box center [25, 9] width 44 height 12
click at [90, 7] on icon at bounding box center [89, 8] width 7 height 7
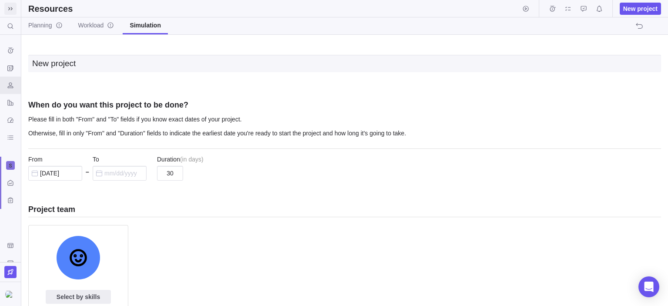
click at [9, 7] on icon at bounding box center [10, 8] width 4 height 3
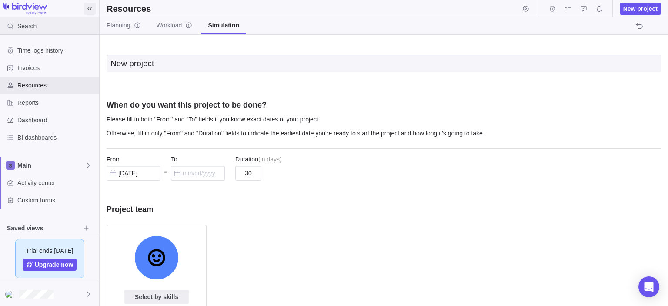
click at [37, 24] on div "Search" at bounding box center [20, 25] width 40 height 17
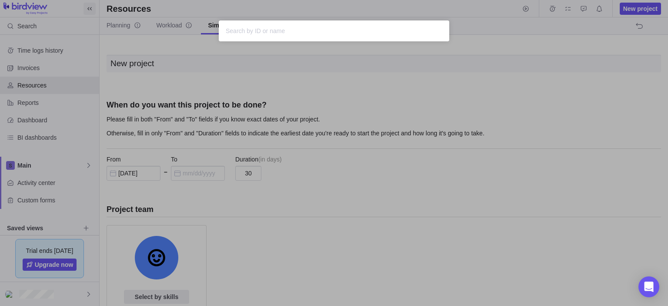
click at [383, 89] on div "Sorry, nothing was found" at bounding box center [334, 153] width 668 height 306
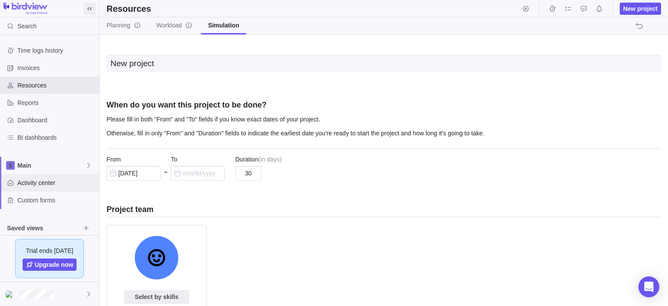
click at [35, 187] on div "Activity center" at bounding box center [49, 182] width 99 height 17
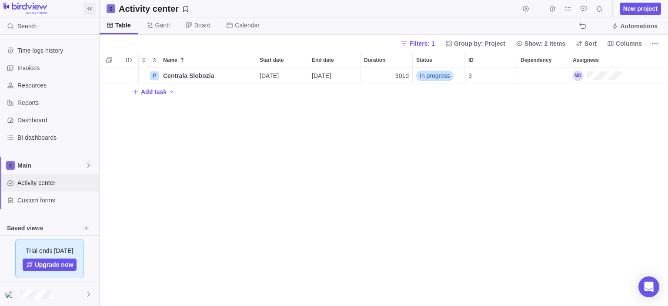
scroll to position [231, 562]
click at [188, 73] on span "Centrala Slobozia" at bounding box center [188, 75] width 51 height 9
drag, startPoint x: 231, startPoint y: 134, endPoint x: 230, endPoint y: 127, distance: 7.0
click at [231, 133] on div "Name Start date End date Duration Status ID Dependency Assignees P Centrala [GE…" at bounding box center [384, 179] width 569 height 254
click at [227, 73] on span "Details" at bounding box center [228, 75] width 20 height 9
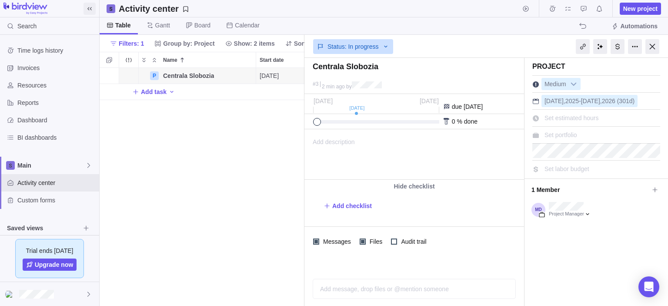
drag, startPoint x: 317, startPoint y: 121, endPoint x: 300, endPoint y: 124, distance: 17.2
click at [300, 124] on div "Activity center New project Table [PERSON_NAME] Board Calendar Automations Filt…" at bounding box center [384, 153] width 569 height 306
click at [616, 48] on div at bounding box center [618, 46] width 14 height 15
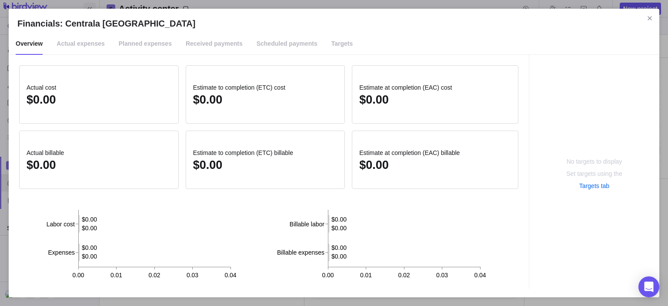
click at [94, 48] on span "Actual expenses" at bounding box center [81, 44] width 48 height 22
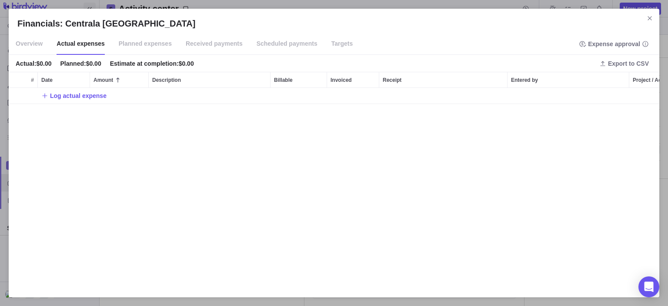
scroll to position [194, 644]
click at [130, 44] on span "Planned expenses" at bounding box center [145, 44] width 53 height 22
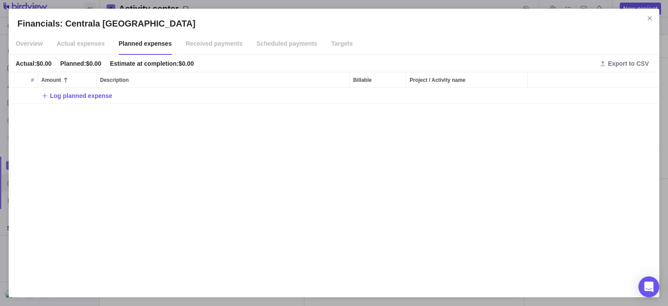
click at [194, 45] on span "Received payments" at bounding box center [214, 44] width 57 height 22
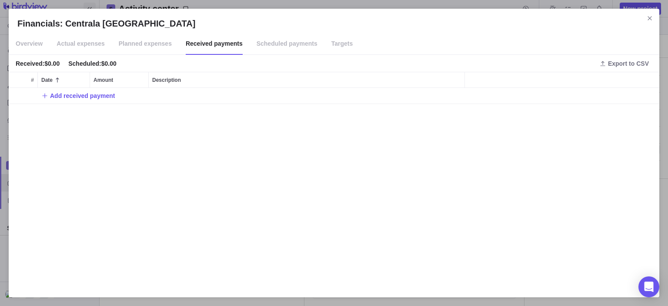
click at [257, 45] on span "Scheduled payments" at bounding box center [287, 44] width 61 height 22
click at [331, 43] on span "Targets" at bounding box center [342, 44] width 22 height 22
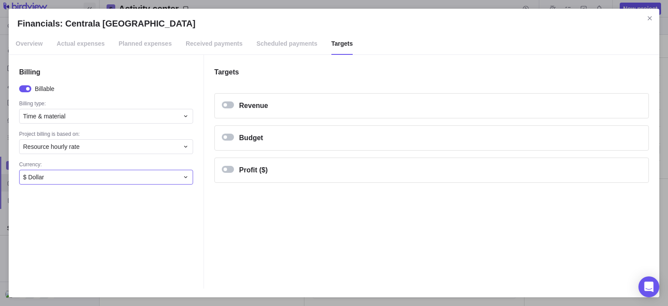
click at [89, 180] on div "$ Dollar" at bounding box center [101, 177] width 156 height 9
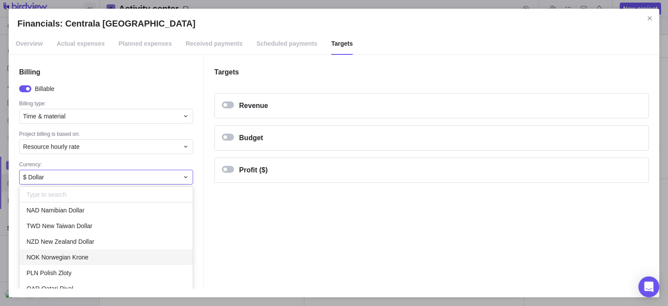
scroll to position [783, 0]
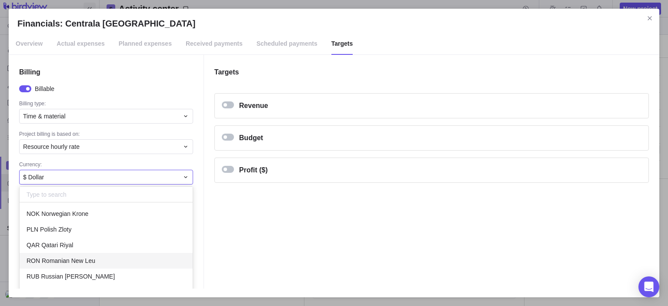
click at [72, 259] on span "RON Romanian New Leu" at bounding box center [61, 260] width 69 height 9
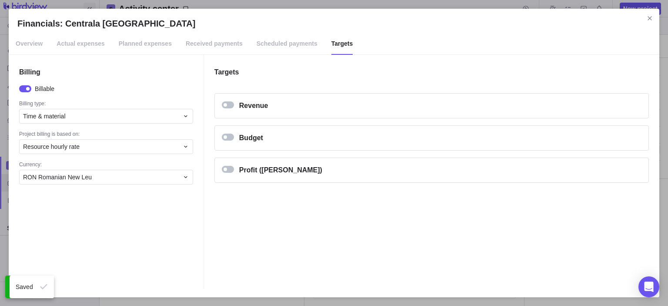
click at [106, 231] on div "Billing Billable Billing type: Time & material Project billing is based on: Res…" at bounding box center [106, 172] width 195 height 234
click at [61, 147] on span "Resource hourly rate" at bounding box center [51, 146] width 57 height 9
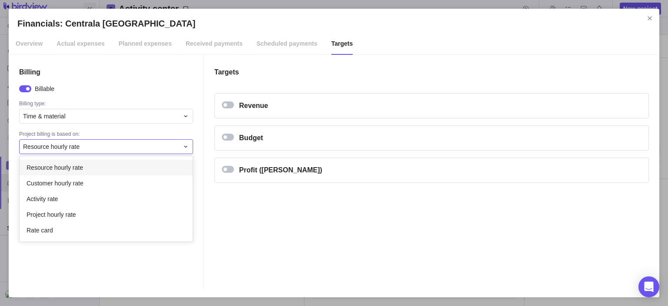
click at [61, 147] on span "Resource hourly rate" at bounding box center [51, 146] width 57 height 9
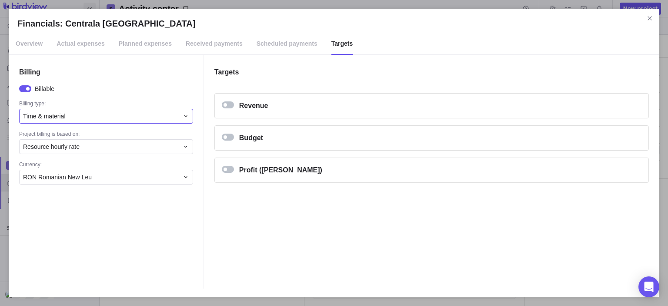
click at [58, 118] on span "Time & material" at bounding box center [44, 116] width 43 height 9
click at [281, 45] on span "Scheduled payments" at bounding box center [287, 44] width 61 height 22
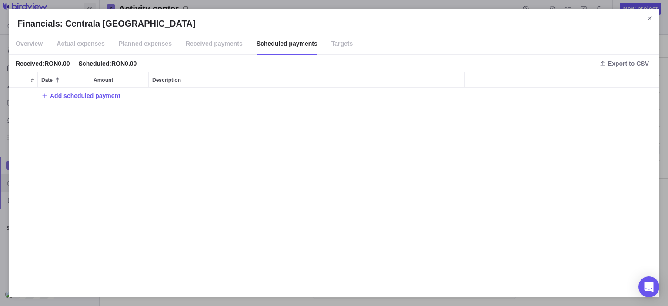
scroll to position [194, 644]
click at [204, 46] on span "Received payments" at bounding box center [214, 44] width 57 height 22
click at [145, 45] on span "Planned expenses" at bounding box center [145, 44] width 53 height 22
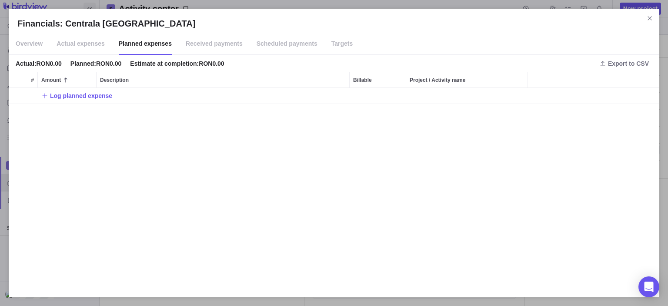
click at [89, 44] on span "Actual expenses" at bounding box center [81, 44] width 48 height 22
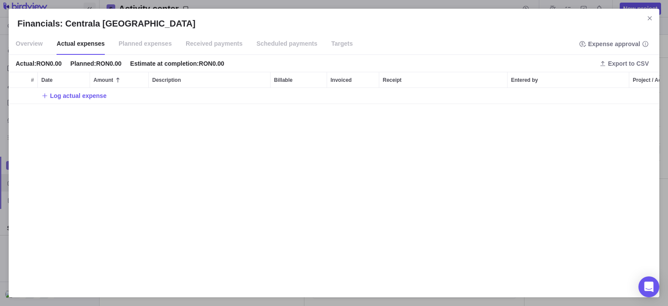
click at [32, 47] on span "Overview" at bounding box center [29, 44] width 27 height 22
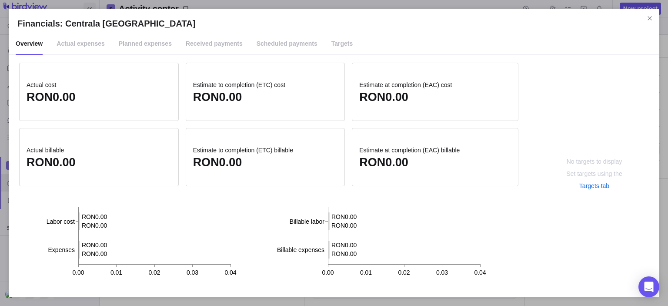
scroll to position [0, 0]
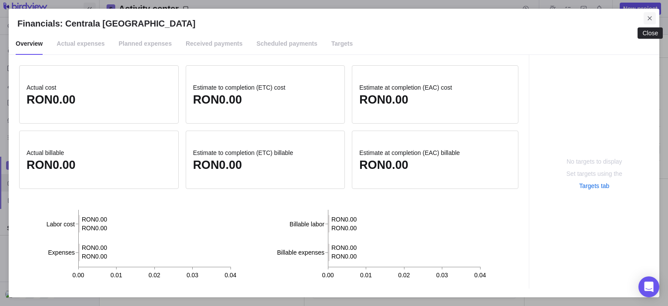
click at [651, 17] on icon "Close" at bounding box center [649, 18] width 7 height 7
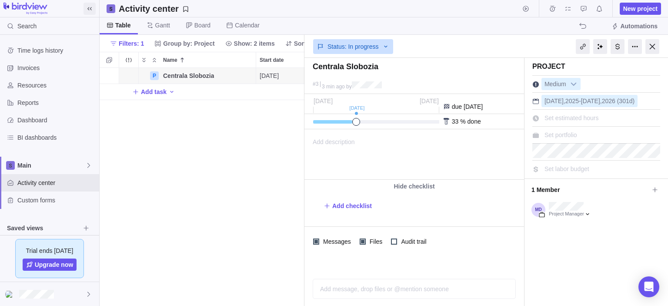
drag, startPoint x: 318, startPoint y: 124, endPoint x: 354, endPoint y: 122, distance: 35.7
click at [354, 122] on span at bounding box center [356, 122] width 8 height 8
click at [554, 136] on span "Set portfolio" at bounding box center [561, 134] width 33 height 7
click at [479, 140] on div "Centrala Slobozia #3 4 min ago by Project was completed on its planned end date…" at bounding box center [486, 182] width 364 height 248
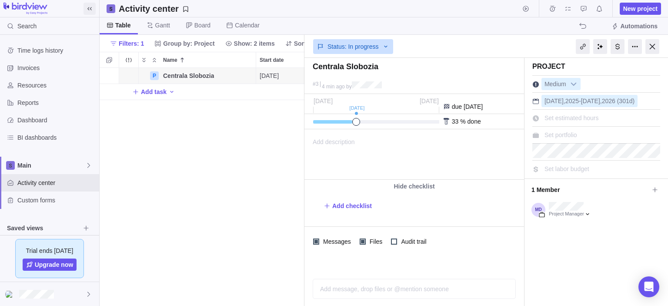
click at [500, 156] on div "Add description ... read all" at bounding box center [413, 155] width 217 height 50
click at [562, 170] on span "Set labor budget" at bounding box center [567, 168] width 45 height 7
click at [452, 214] on div "Add checklist" at bounding box center [414, 205] width 220 height 19
click at [553, 81] on span "Medium" at bounding box center [555, 84] width 27 height 12
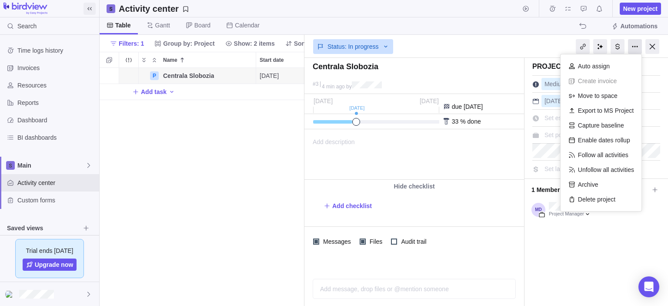
click at [629, 48] on div at bounding box center [635, 46] width 14 height 15
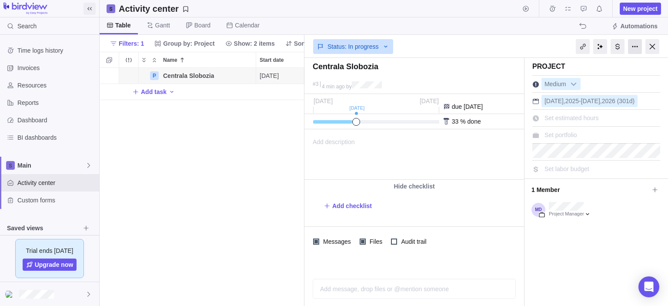
click at [629, 48] on div at bounding box center [635, 46] width 14 height 15
click at [650, 45] on div at bounding box center [653, 46] width 14 height 15
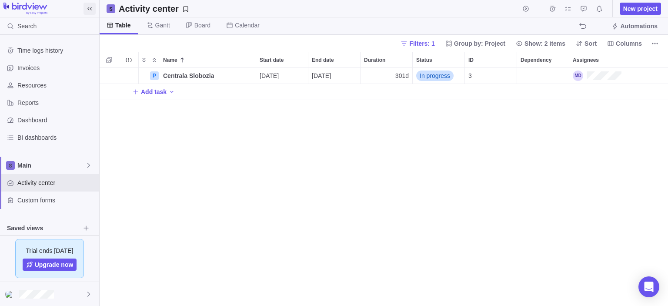
scroll to position [231, 562]
click at [250, 76] on icon "More actions" at bounding box center [247, 75] width 7 height 7
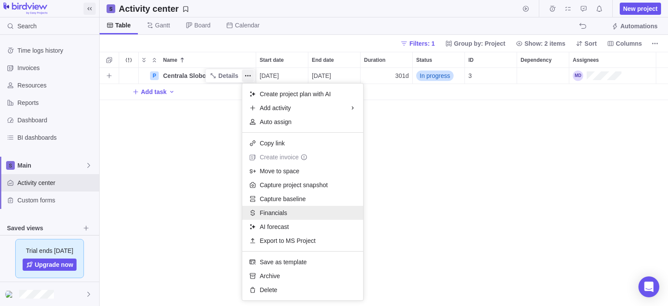
click at [278, 216] on span "Financials" at bounding box center [273, 212] width 27 height 9
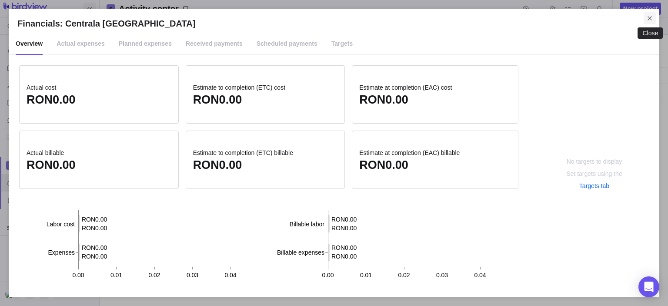
click at [649, 16] on icon "Close" at bounding box center [649, 18] width 7 height 7
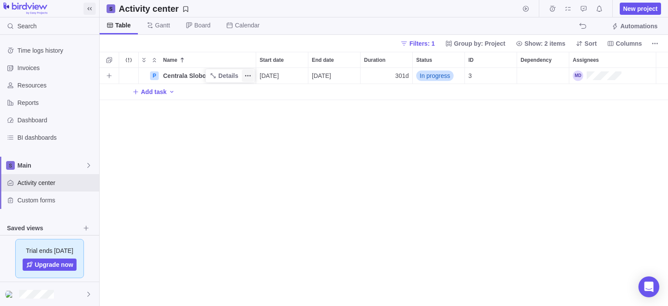
click at [245, 75] on icon "More actions" at bounding box center [247, 75] width 7 height 7
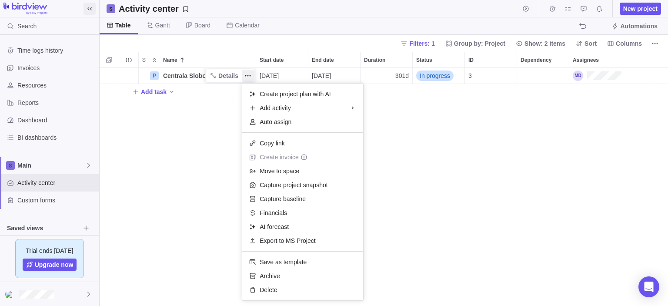
click at [184, 177] on div "Name Start date End date Duration Status ID Dependency Assignees P Centrala [GE…" at bounding box center [384, 179] width 569 height 254
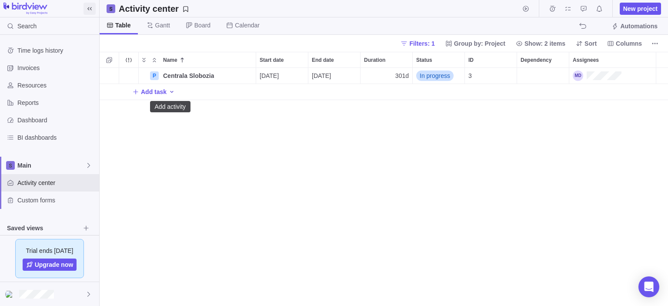
click at [172, 94] on icon "Add activity" at bounding box center [171, 91] width 7 height 7
click at [152, 115] on div "Name Start date End date Duration Status ID Dependency Assignees P Centrala [GE…" at bounding box center [384, 179] width 569 height 254
click at [152, 93] on span "Add task" at bounding box center [154, 91] width 26 height 9
click at [171, 108] on div "Name Start date End date Duration Status ID Dependency Assignees P Centrala [GE…" at bounding box center [384, 179] width 569 height 254
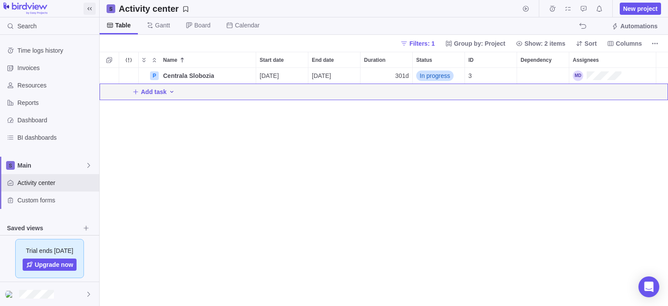
click at [171, 92] on icon "Add activity" at bounding box center [172, 92] width 3 height 2
click at [144, 140] on div "Name Start date End date Duration Status ID Dependency Assignees P Centrala [GE…" at bounding box center [384, 179] width 569 height 254
click at [154, 92] on span "Add task" at bounding box center [154, 91] width 26 height 9
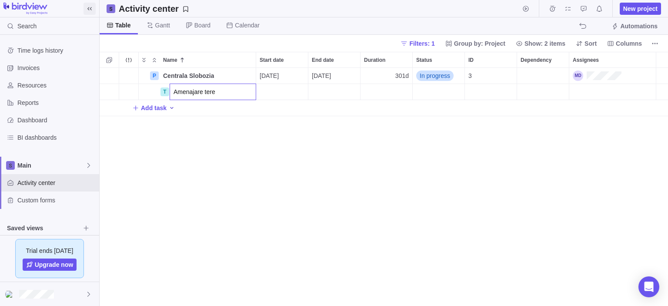
type input "Amenajare teren"
click at [264, 90] on div "Name Start date End date Duration Status ID Dependency Assignees P Centrala [GE…" at bounding box center [384, 179] width 569 height 254
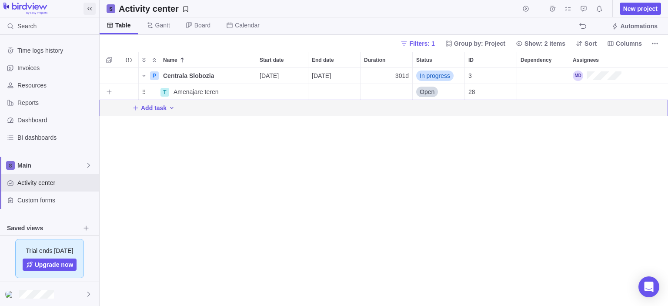
click at [275, 92] on div "Start date" at bounding box center [282, 92] width 52 height 16
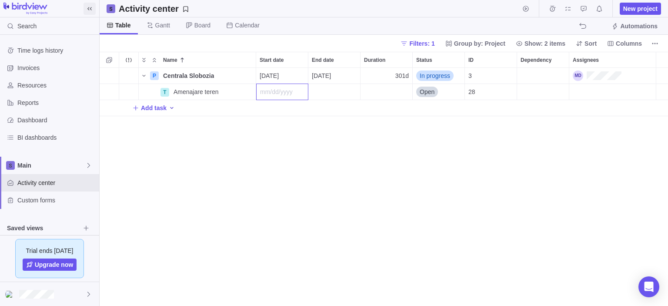
click at [211, 189] on div "Name Start date End date Duration Status ID Dependency Assignees P Centrala [GE…" at bounding box center [384, 179] width 569 height 254
click at [424, 87] on span "Open" at bounding box center [427, 91] width 15 height 9
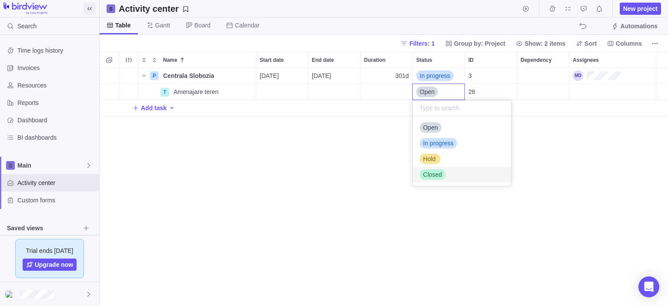
click at [433, 174] on span "Closed" at bounding box center [432, 174] width 19 height 9
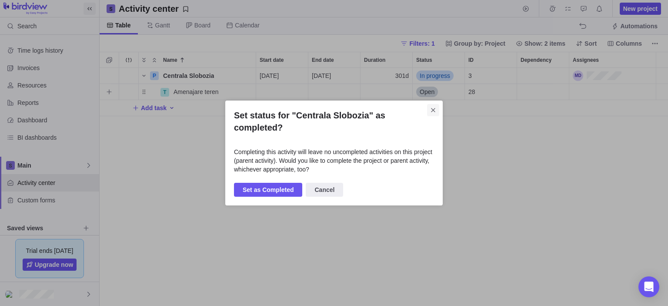
click at [434, 112] on icon "Close" at bounding box center [433, 110] width 7 height 7
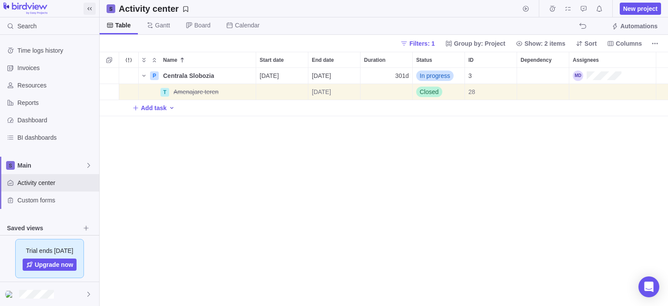
click at [410, 167] on div "P Centrala Slobozia Details [DATE] [DATE] 301d In progress 3 T Amenajare teren …" at bounding box center [384, 187] width 569 height 238
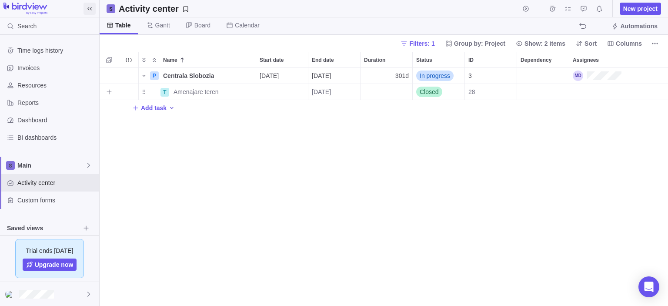
click at [324, 95] on div "[DATE]" at bounding box center [334, 92] width 52 height 16
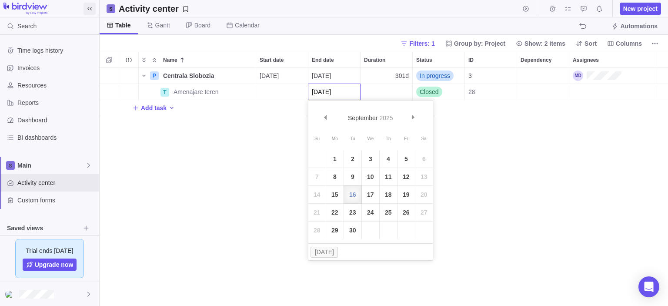
click at [252, 157] on div "Name Start date End date Duration Status ID Dependency Assignees P Centrala [GE…" at bounding box center [384, 179] width 569 height 254
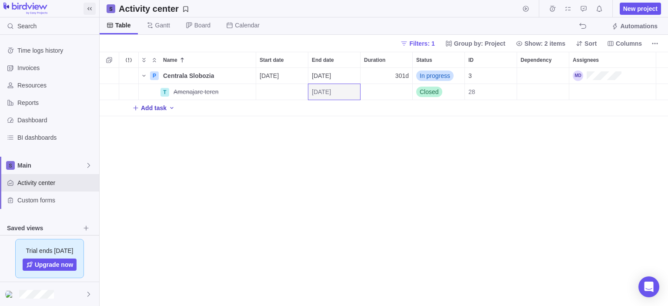
click at [157, 106] on span "Add task" at bounding box center [154, 108] width 26 height 9
click at [425, 91] on div "Name Start date End date Duration Status ID Dependency Assignees P Centrala [GE…" at bounding box center [384, 179] width 569 height 254
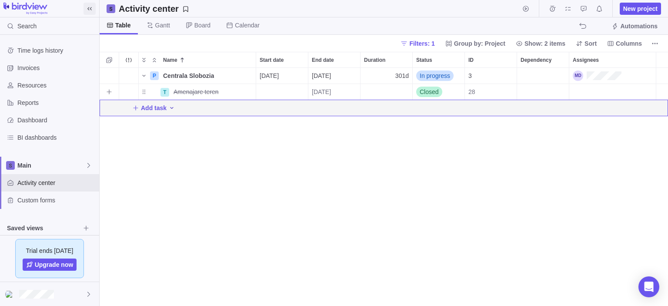
click at [425, 91] on span "Closed" at bounding box center [429, 91] width 19 height 9
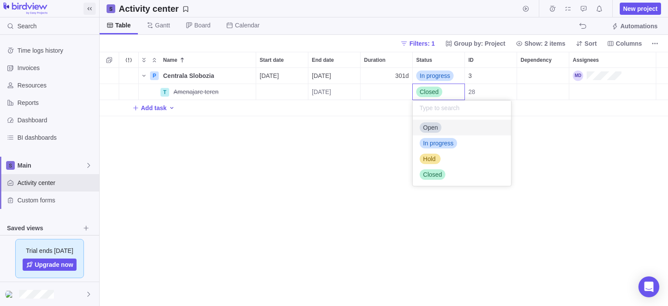
click at [432, 130] on span "Open" at bounding box center [430, 127] width 15 height 9
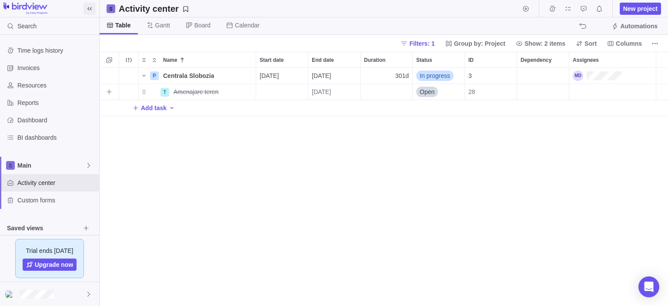
click at [322, 161] on div "P Centrala Slobozia Details [DATE] [DATE] 301d In progress 3 T Amenajare teren …" at bounding box center [384, 187] width 569 height 238
click at [166, 107] on div "Add task" at bounding box center [153, 108] width 43 height 12
